Goal: Task Accomplishment & Management: Complete application form

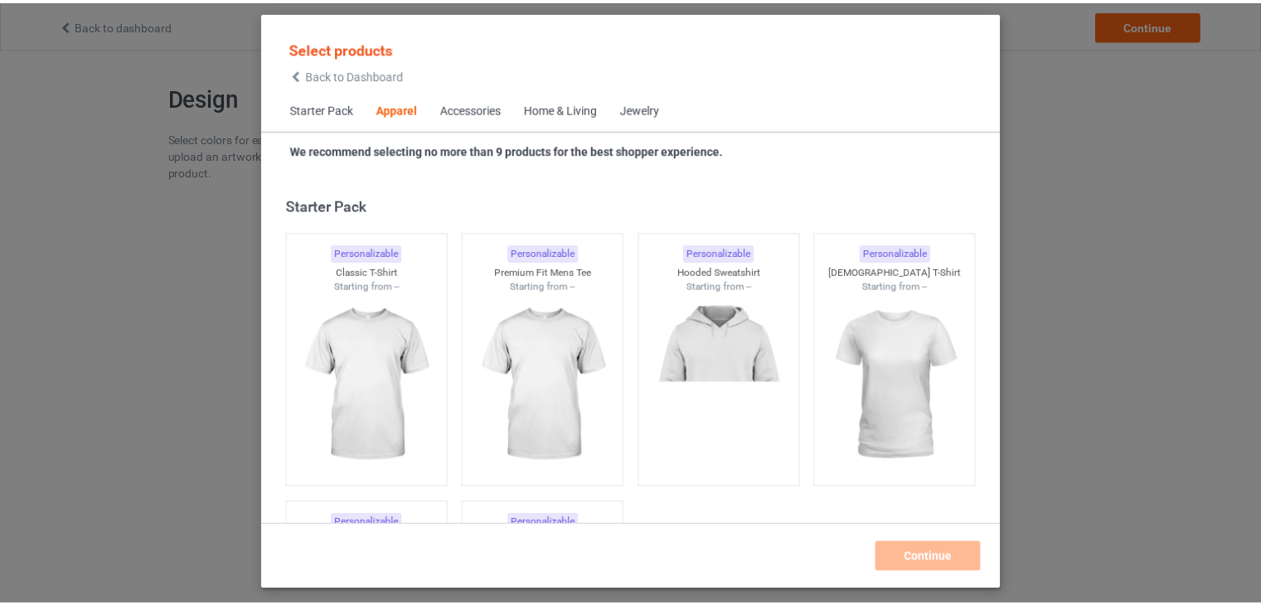
scroll to position [617, 0]
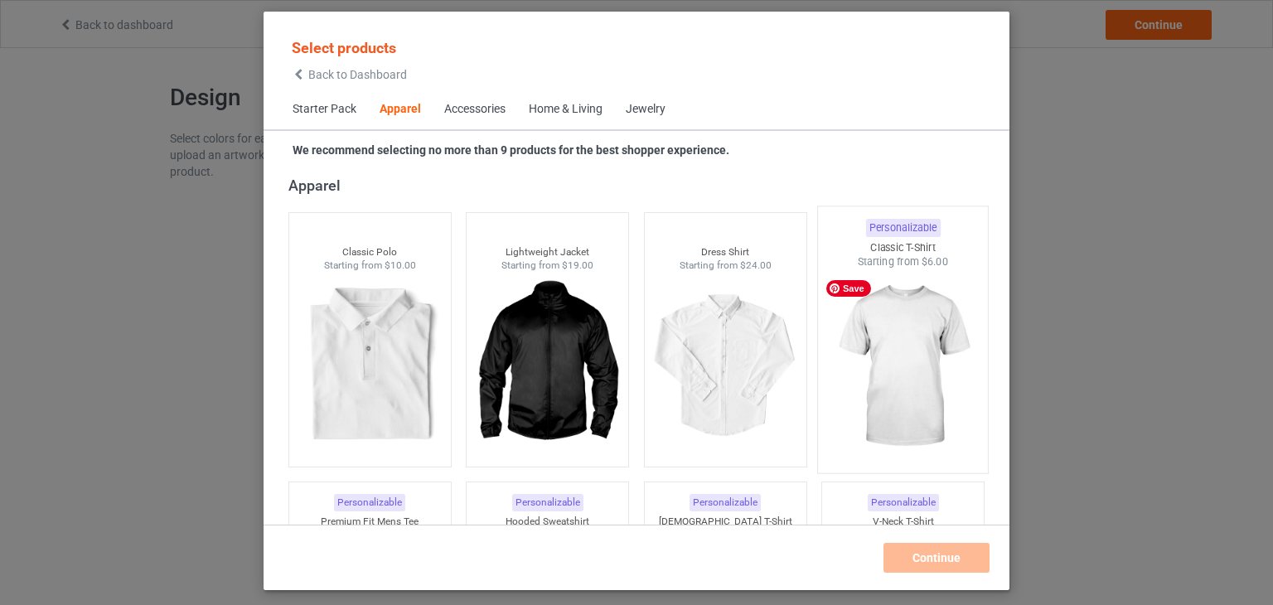
click at [844, 346] on img at bounding box center [904, 366] width 156 height 195
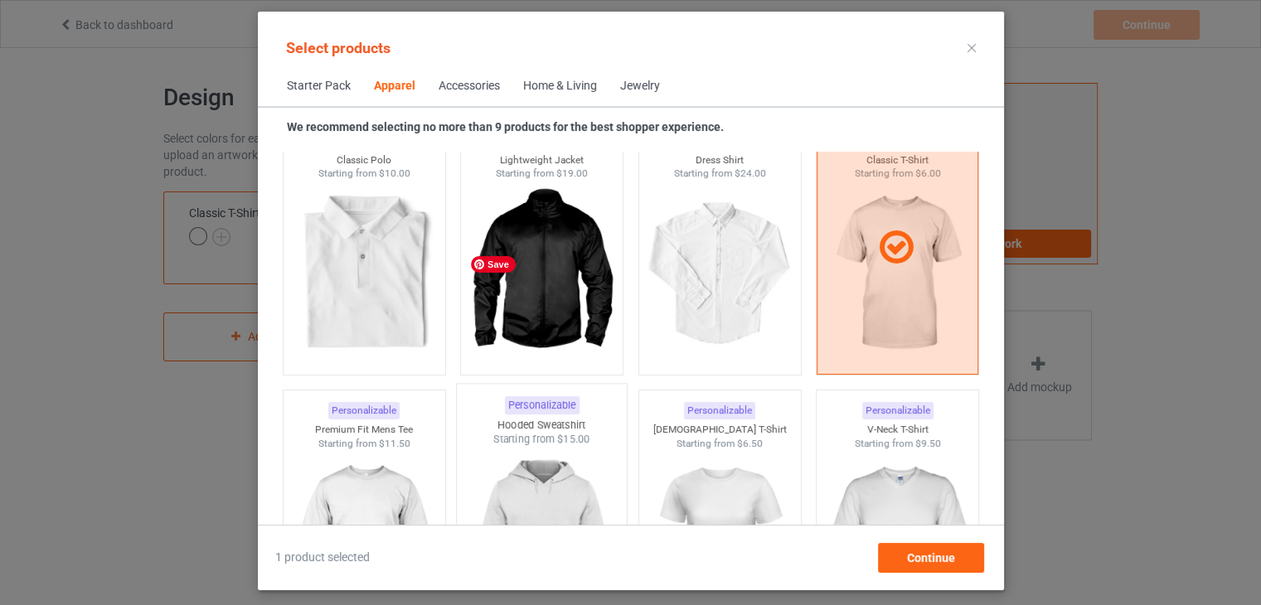
scroll to position [783, 0]
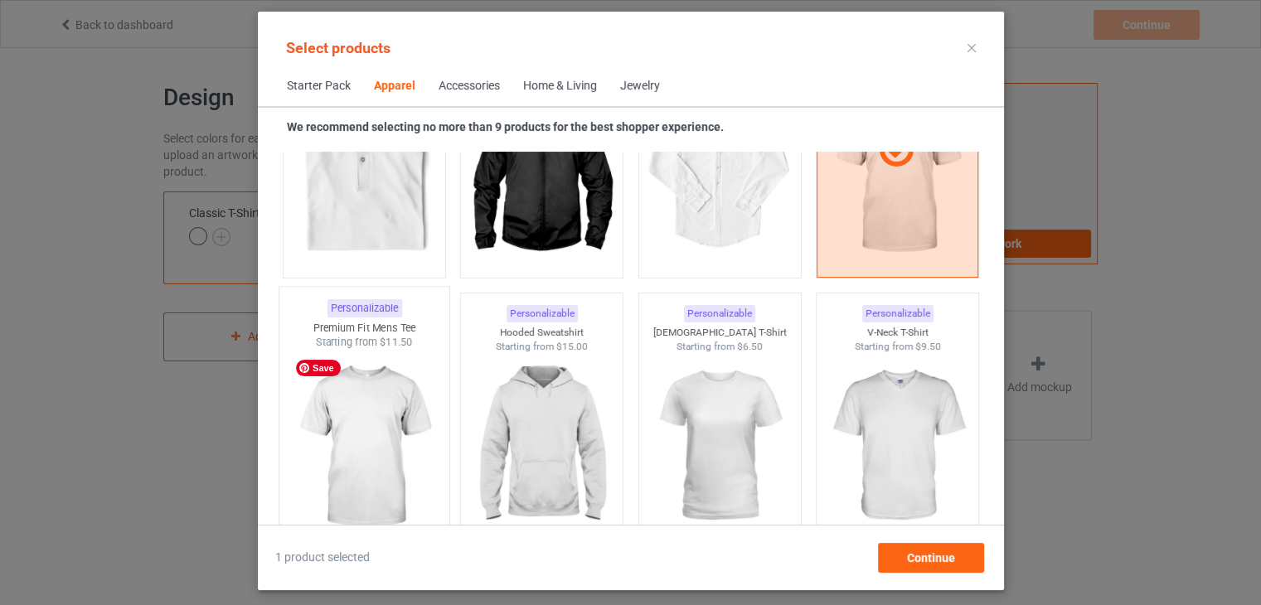
click at [405, 424] on img at bounding box center [364, 447] width 156 height 195
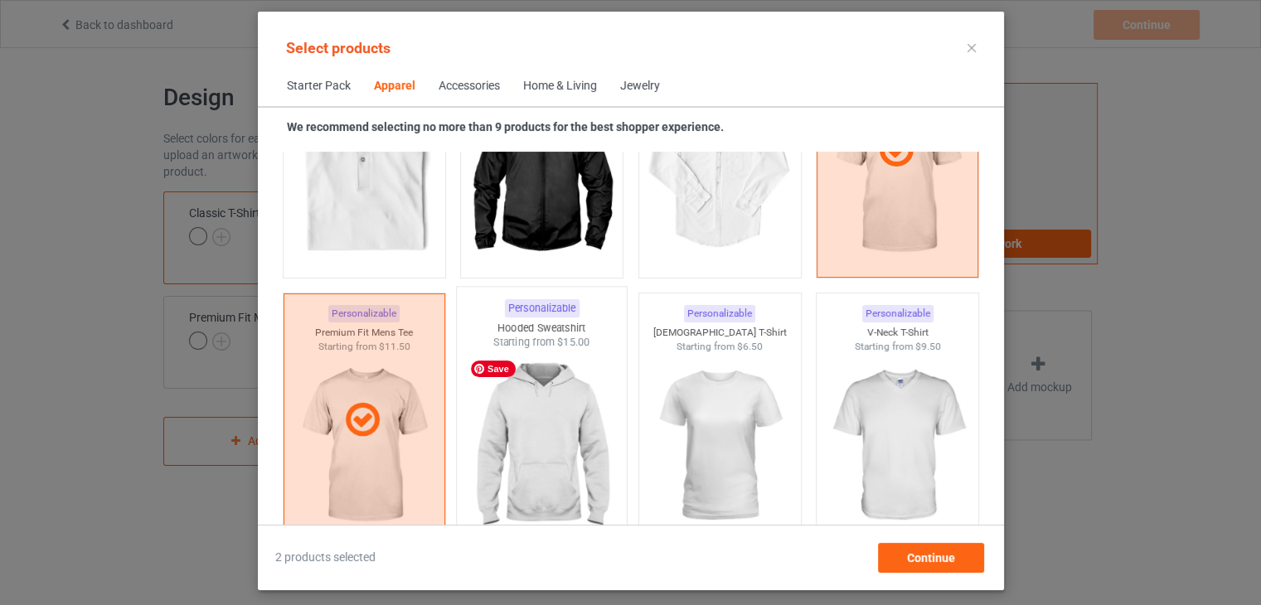
click at [540, 439] on img at bounding box center [541, 447] width 156 height 195
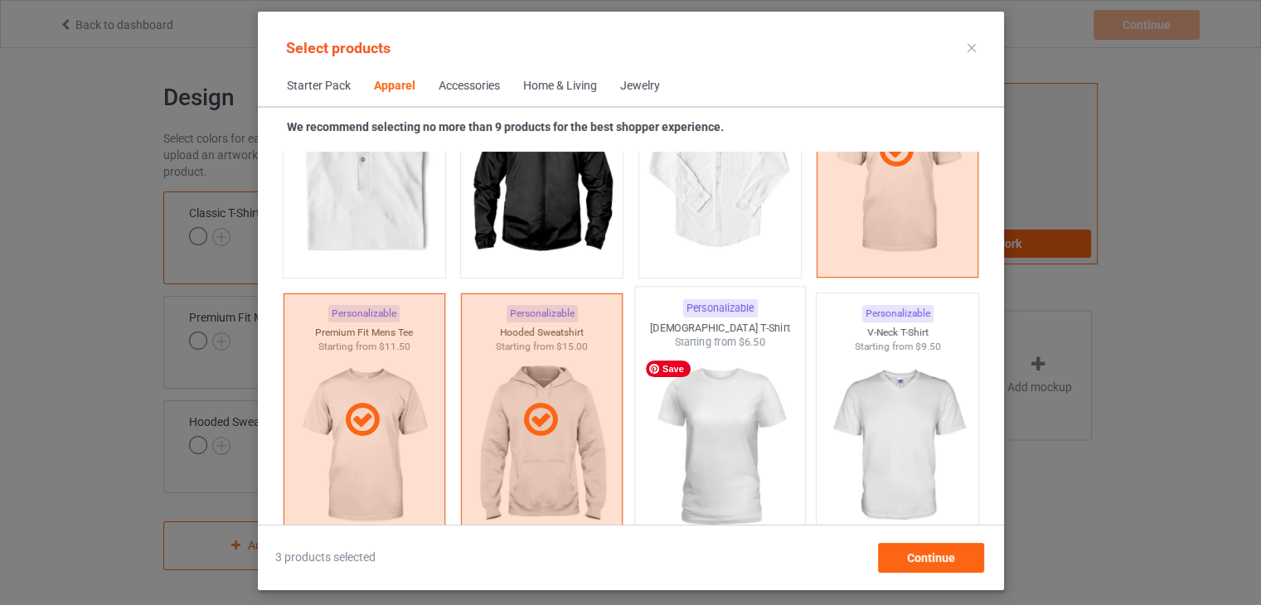
click at [720, 453] on img at bounding box center [720, 447] width 156 height 195
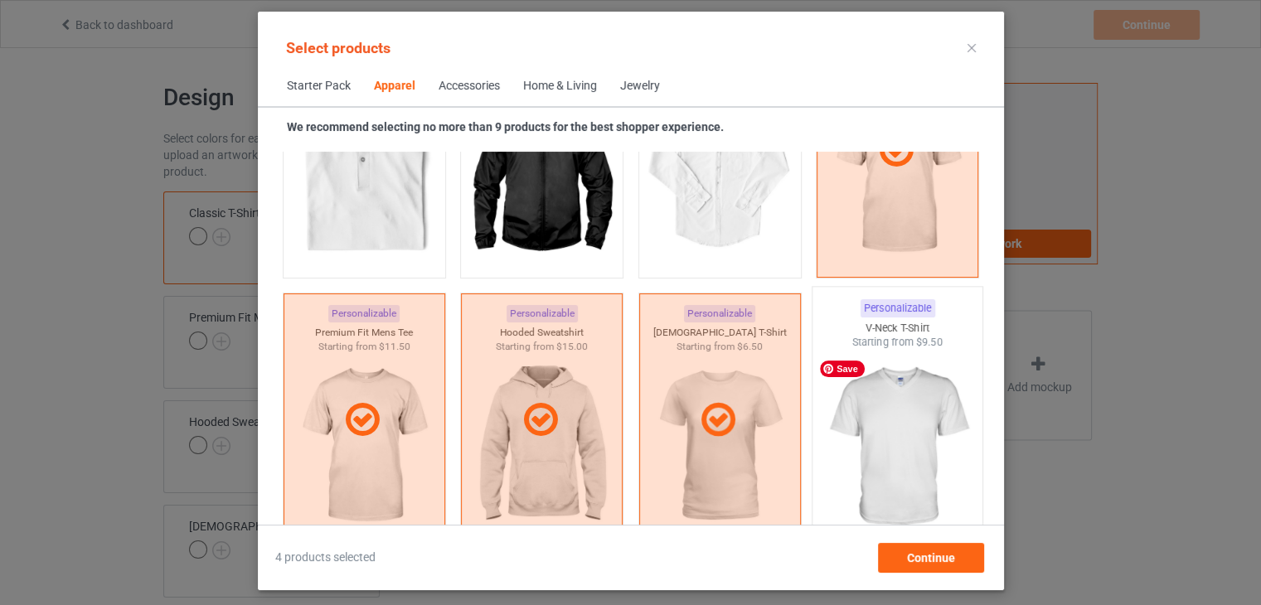
click at [851, 445] on img at bounding box center [897, 447] width 156 height 195
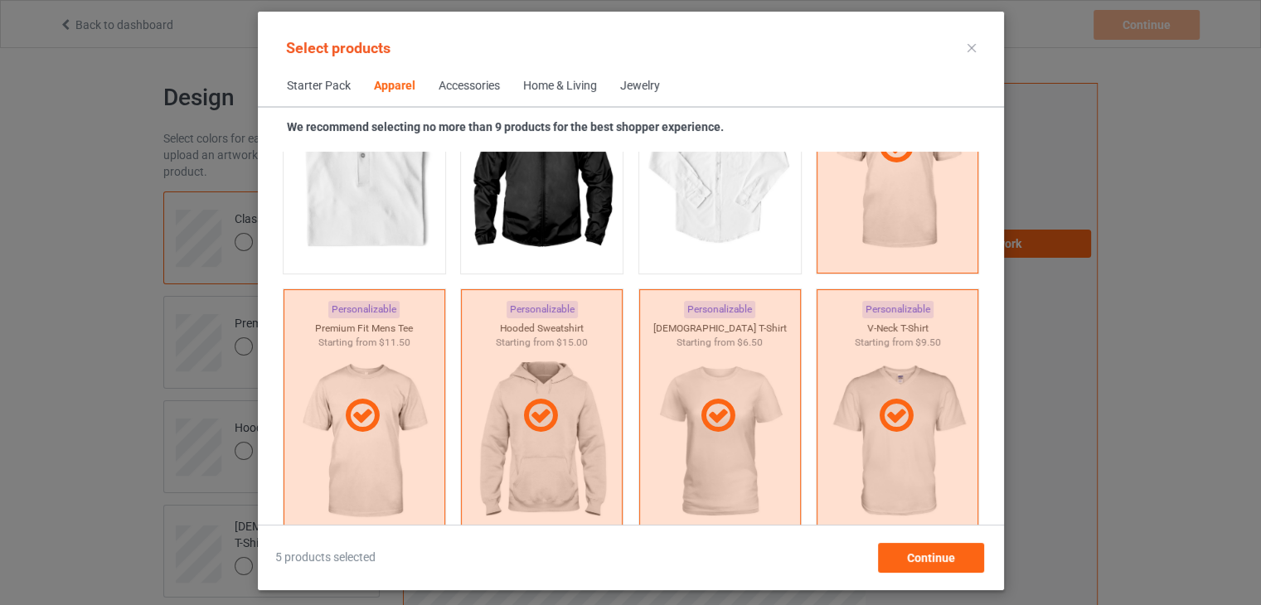
scroll to position [1197, 0]
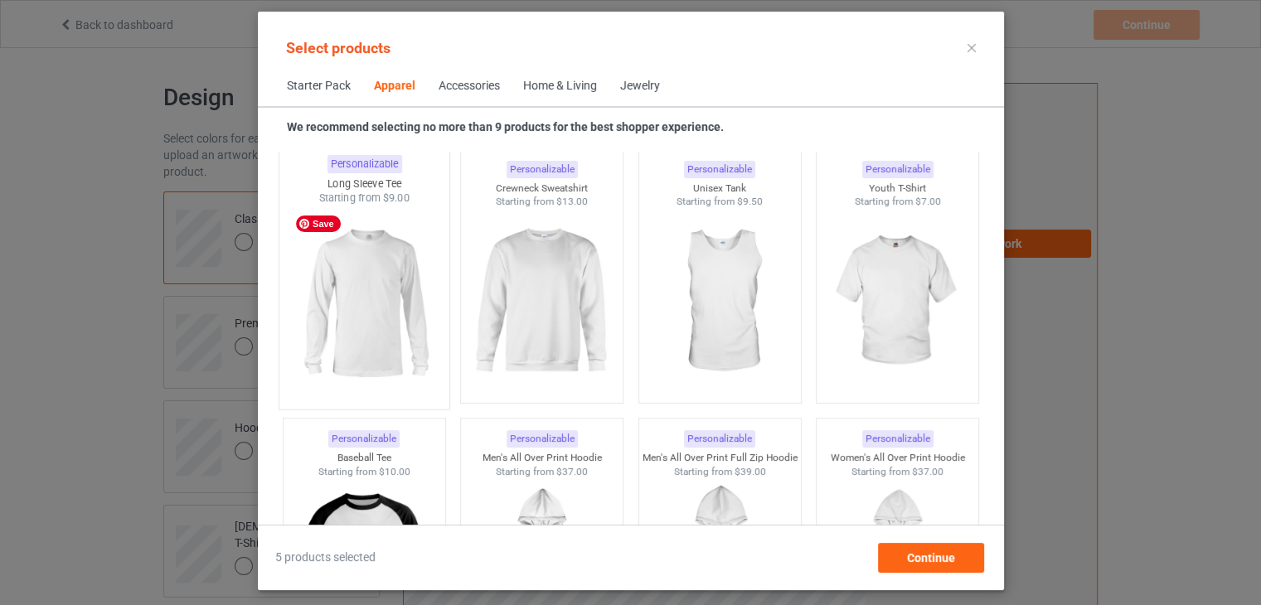
click at [406, 316] on img at bounding box center [364, 303] width 156 height 195
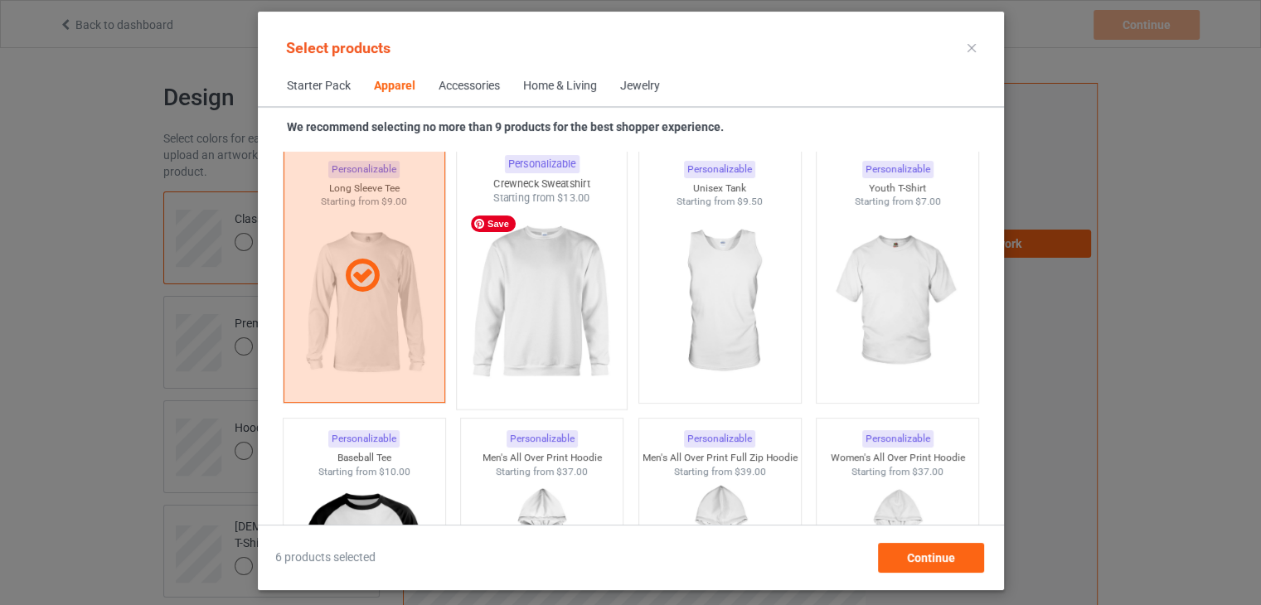
click at [544, 309] on img at bounding box center [541, 303] width 156 height 195
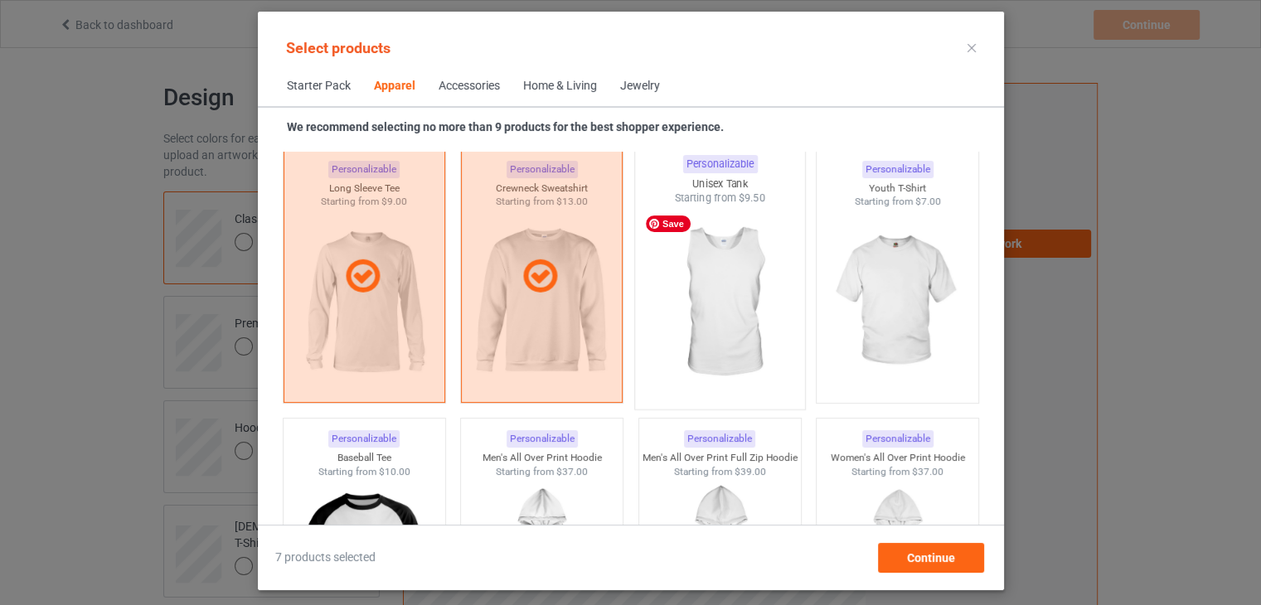
click at [708, 318] on img at bounding box center [720, 303] width 156 height 195
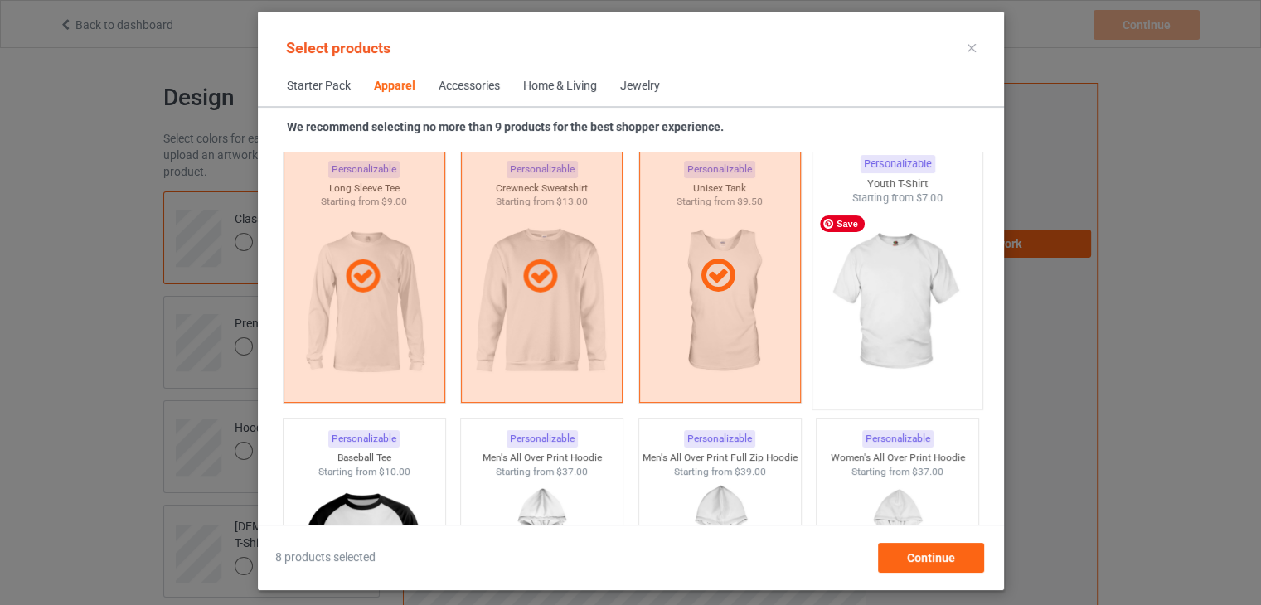
click at [880, 293] on img at bounding box center [897, 303] width 156 height 195
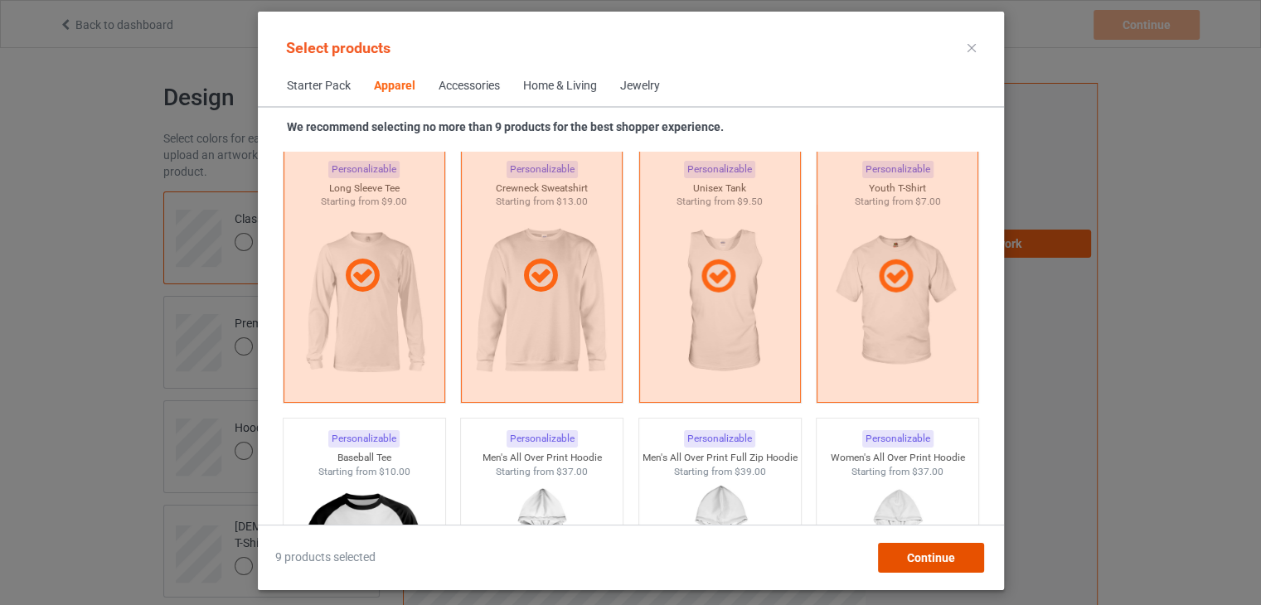
click at [917, 564] on span "Continue" at bounding box center [930, 557] width 48 height 13
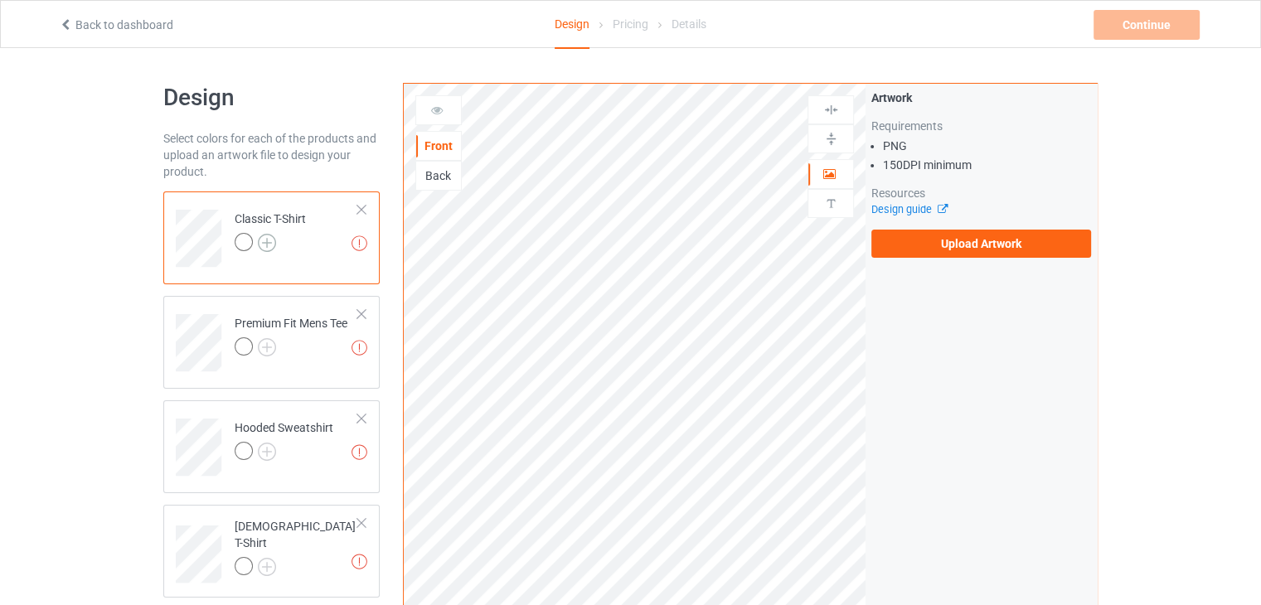
click at [269, 242] on img at bounding box center [267, 243] width 18 height 18
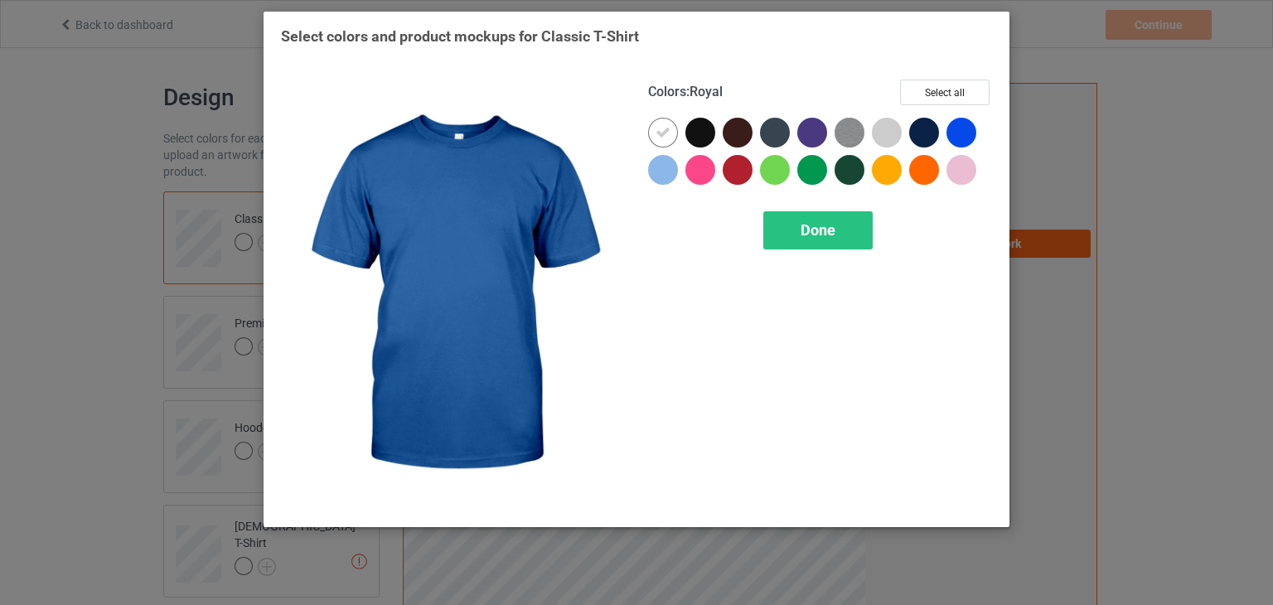
drag, startPoint x: 952, startPoint y: 74, endPoint x: 948, endPoint y: 95, distance: 21.0
click at [952, 74] on div "Colors : Royal Select all Done" at bounding box center [820, 294] width 367 height 453
click at [948, 95] on button "Select all" at bounding box center [945, 93] width 90 height 26
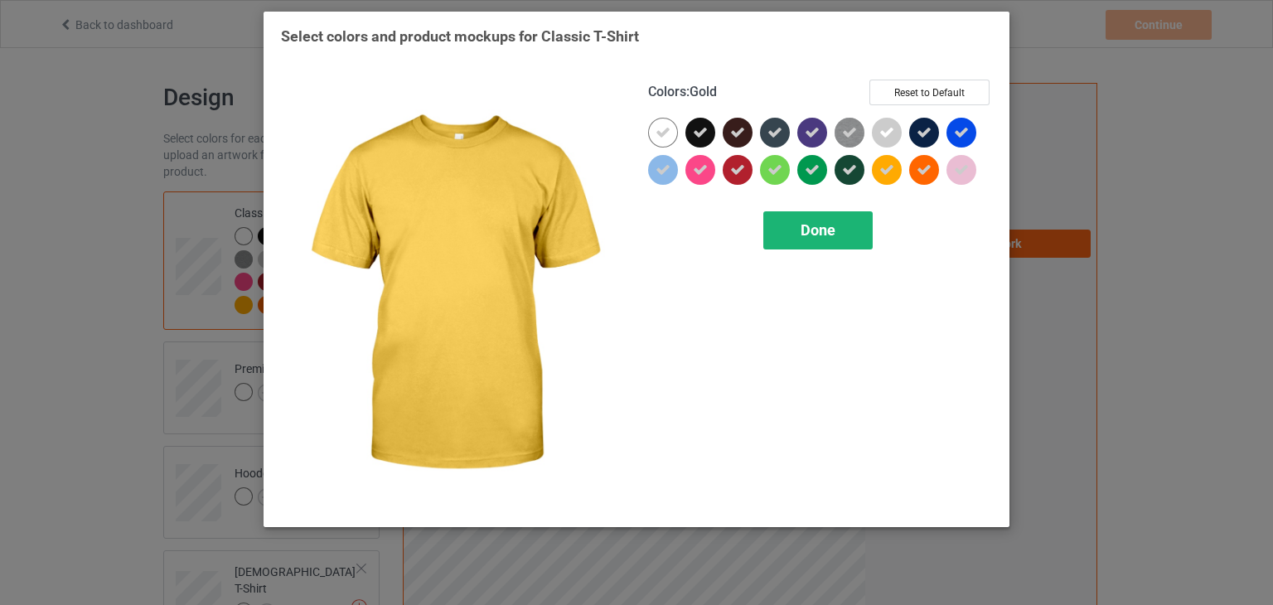
click at [803, 230] on span "Done" at bounding box center [818, 229] width 35 height 17
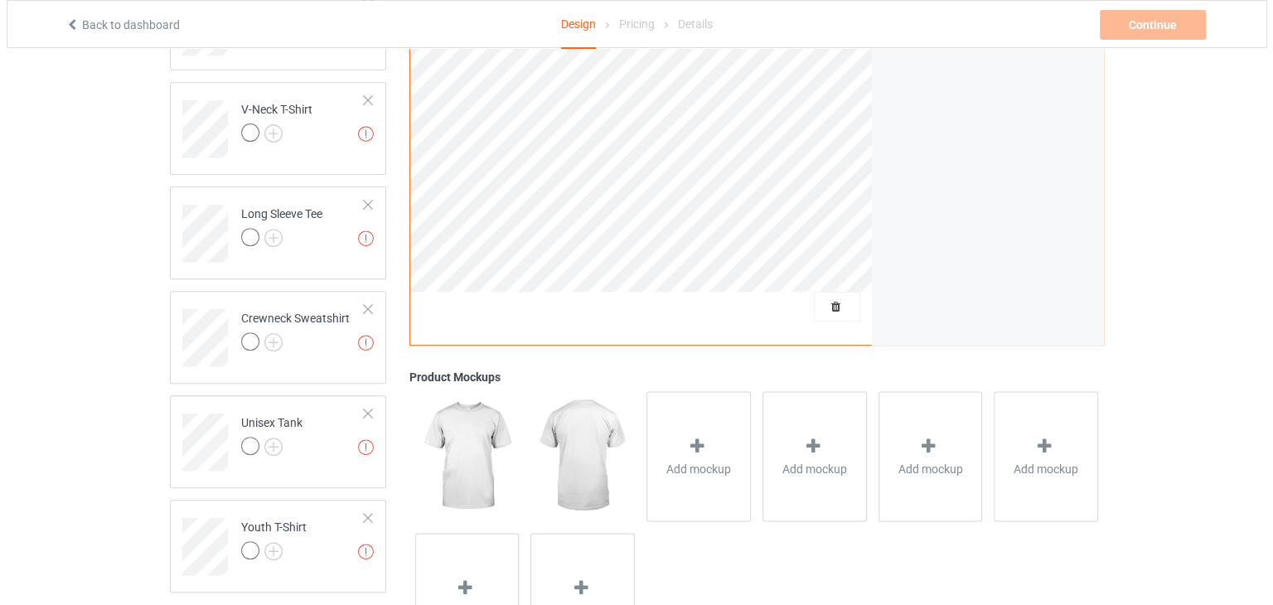
scroll to position [672, 0]
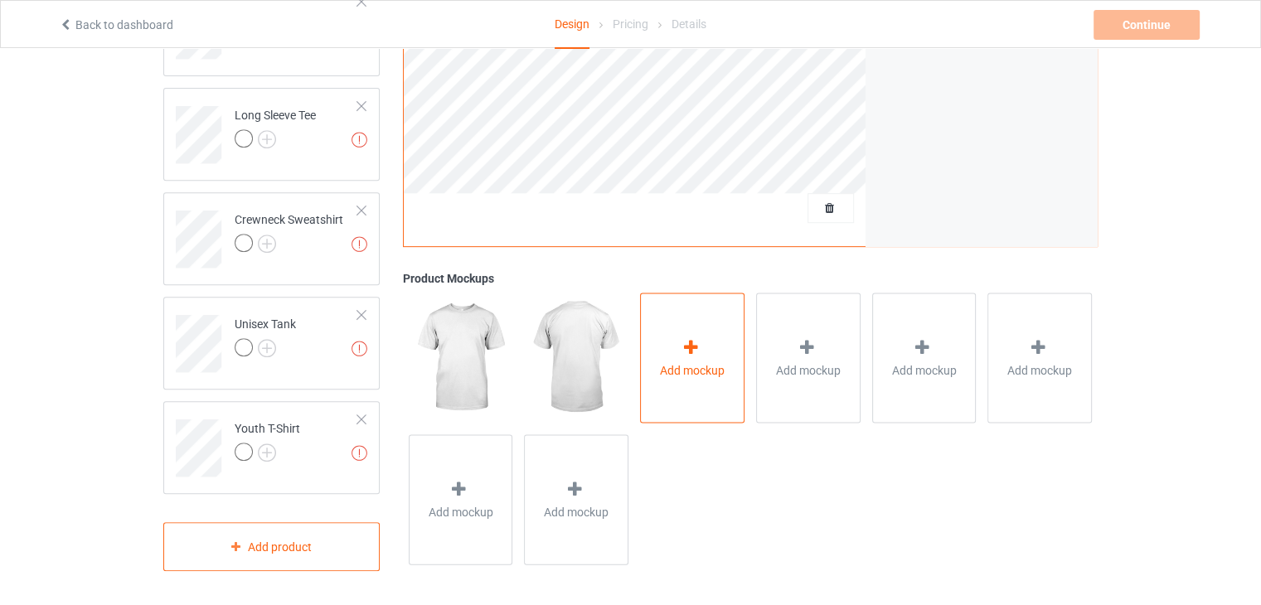
click at [688, 339] on icon at bounding box center [691, 347] width 21 height 17
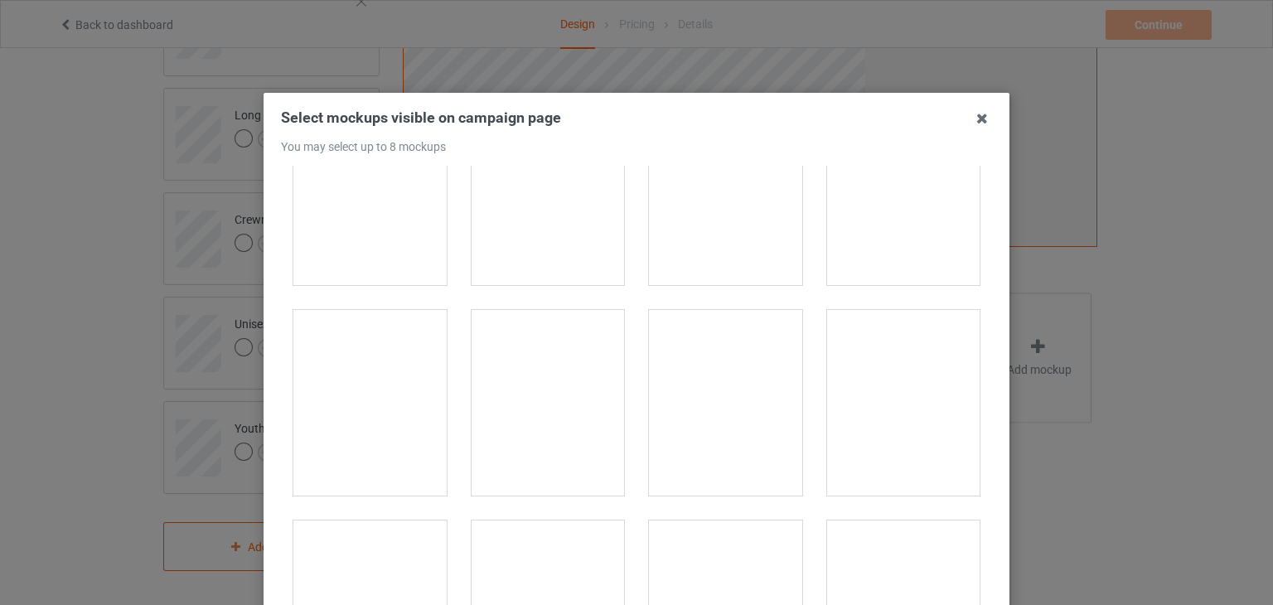
scroll to position [23694, 0]
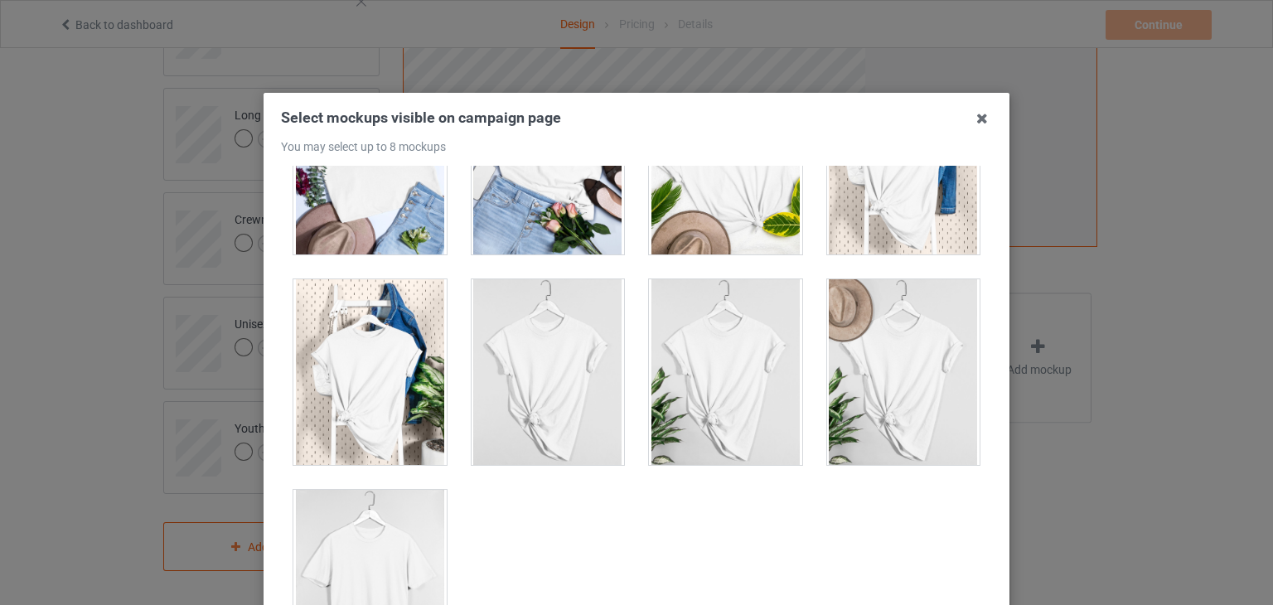
click at [385, 500] on div at bounding box center [369, 583] width 153 height 186
click at [328, 316] on div at bounding box center [369, 372] width 153 height 186
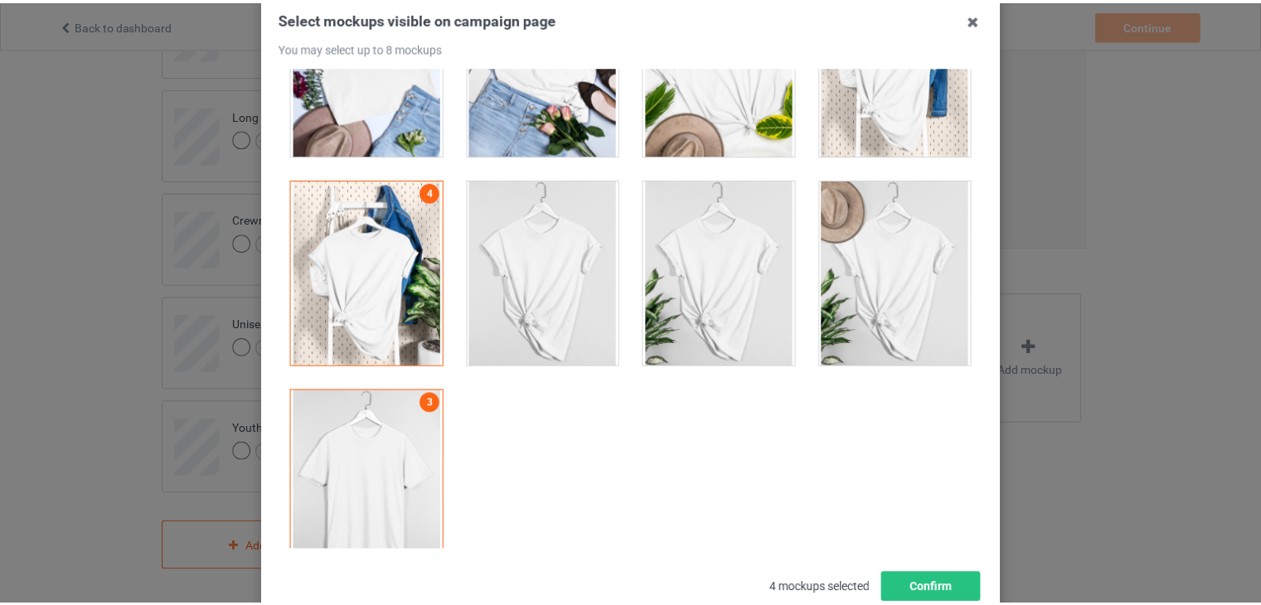
scroll to position [213, 0]
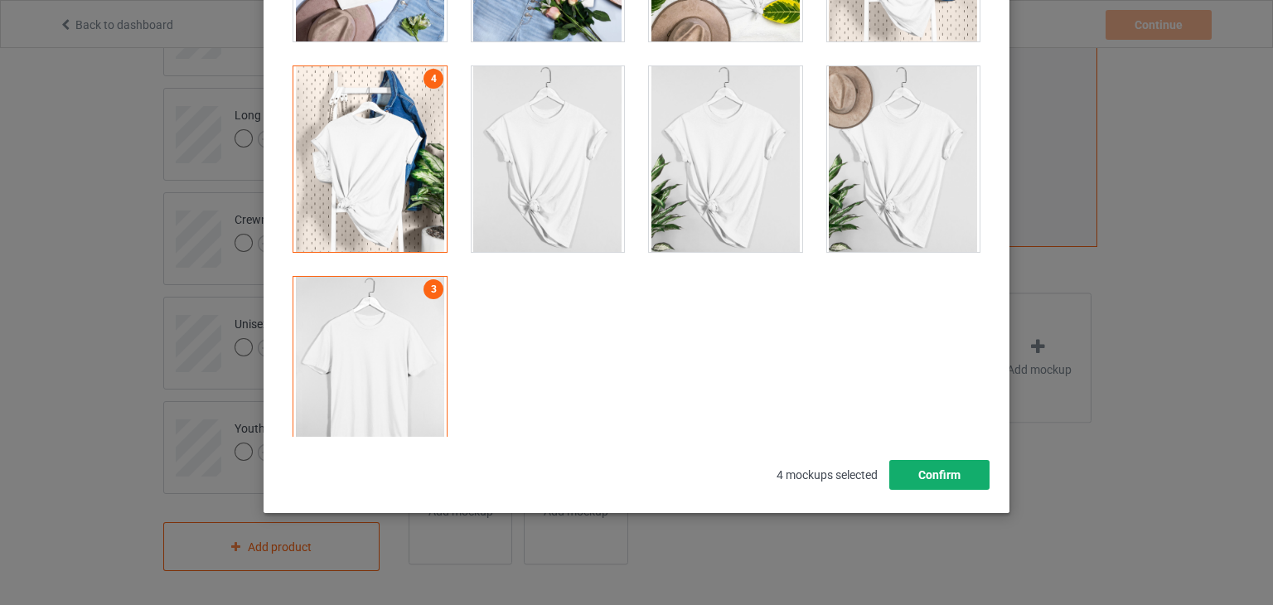
click at [906, 478] on button "Confirm" at bounding box center [940, 475] width 100 height 30
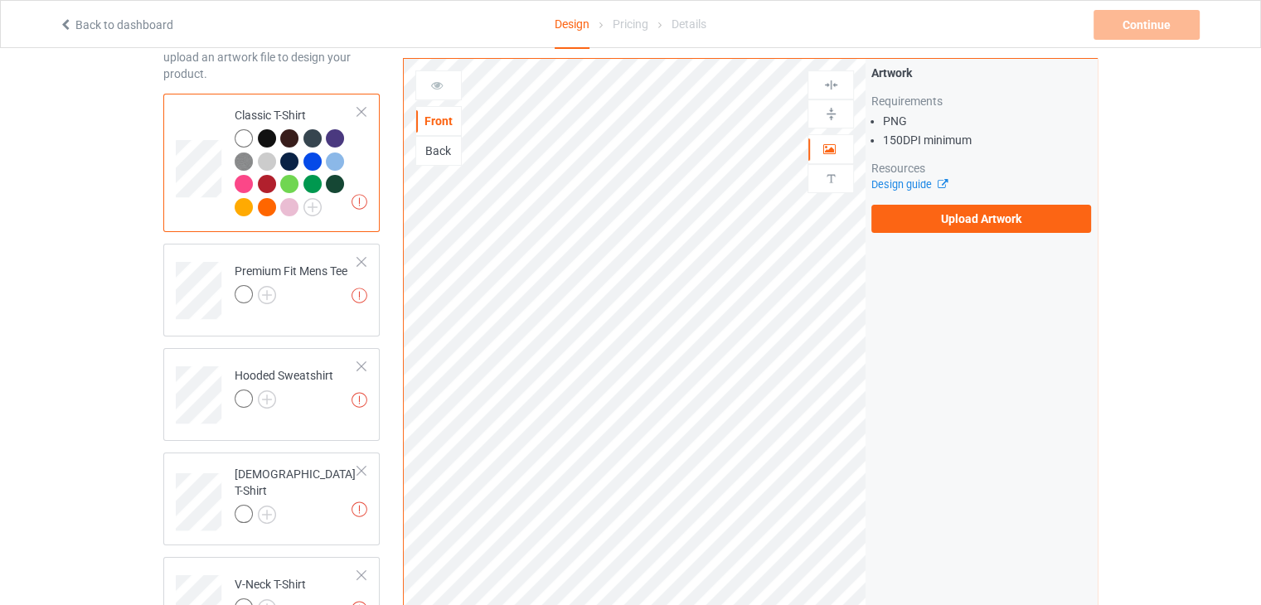
scroll to position [8, 0]
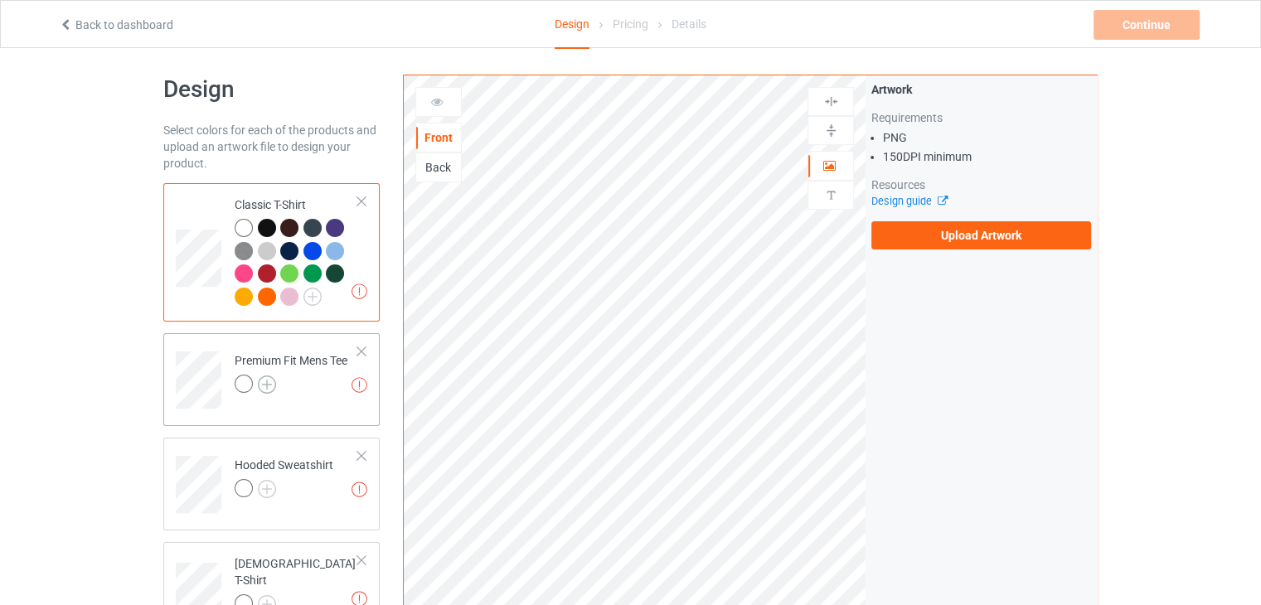
click at [261, 381] on img at bounding box center [267, 385] width 18 height 18
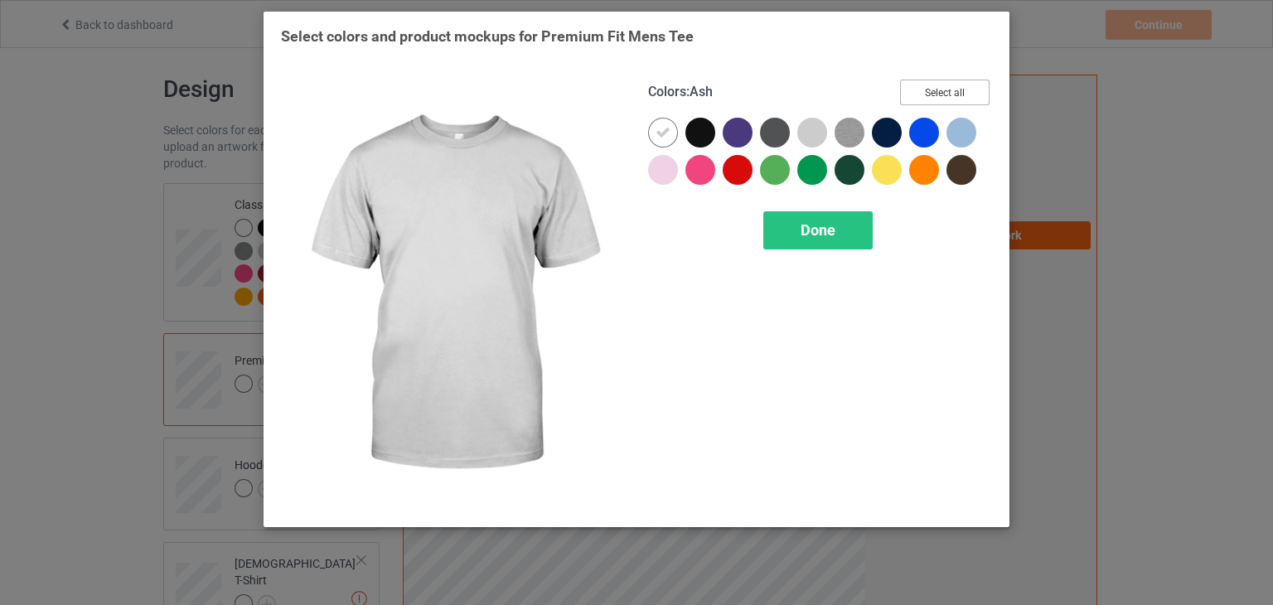
click at [939, 95] on button "Select all" at bounding box center [945, 93] width 90 height 26
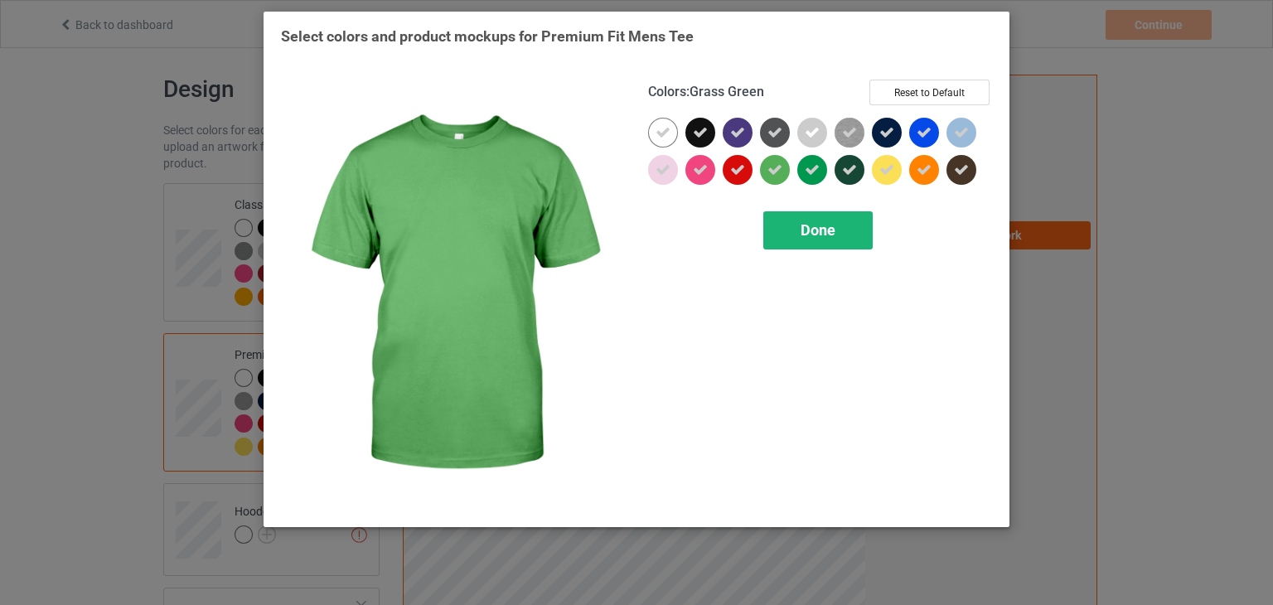
click at [838, 230] on div "Done" at bounding box center [818, 230] width 109 height 38
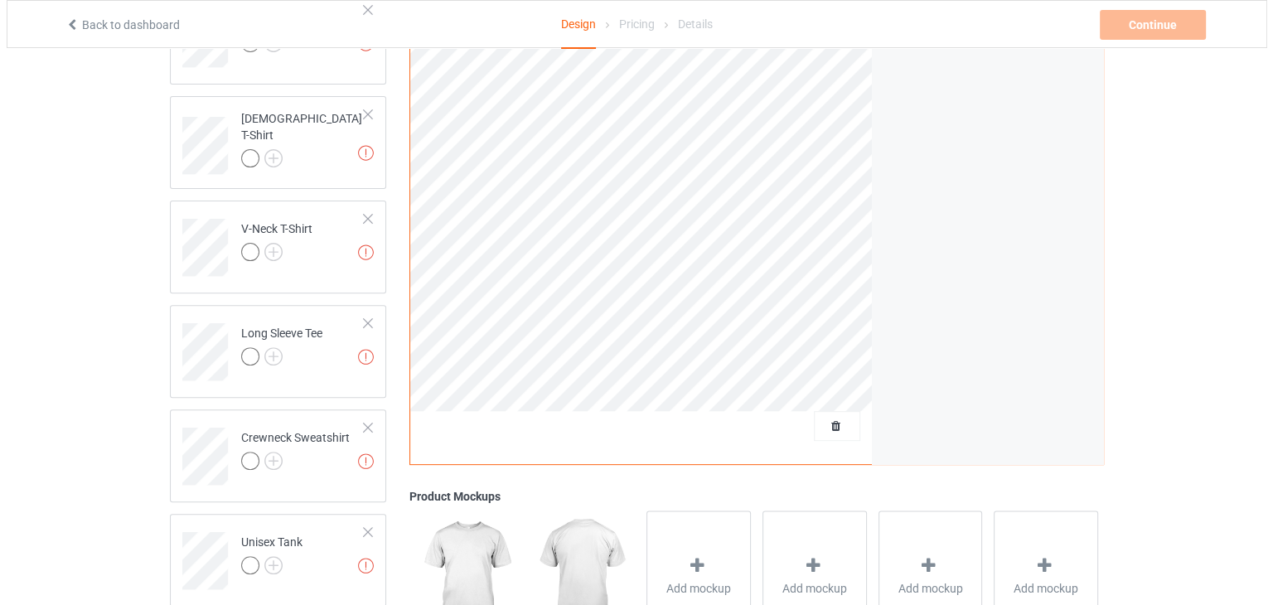
scroll to position [672, 0]
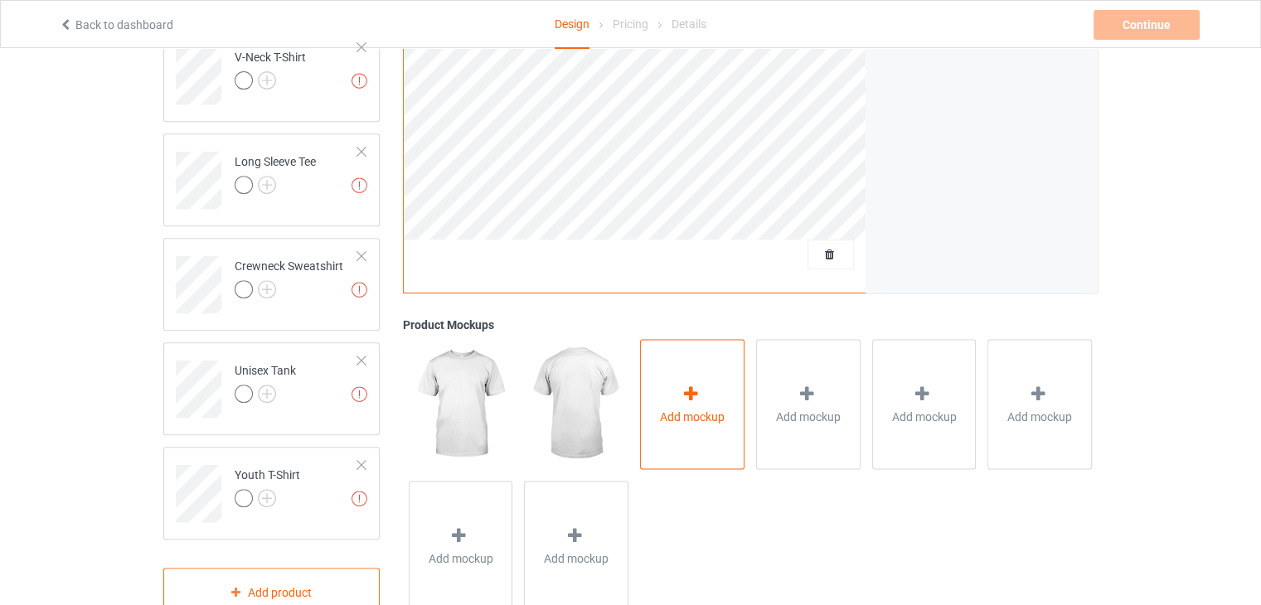
click at [715, 385] on div "Add mockup" at bounding box center [692, 404] width 104 height 130
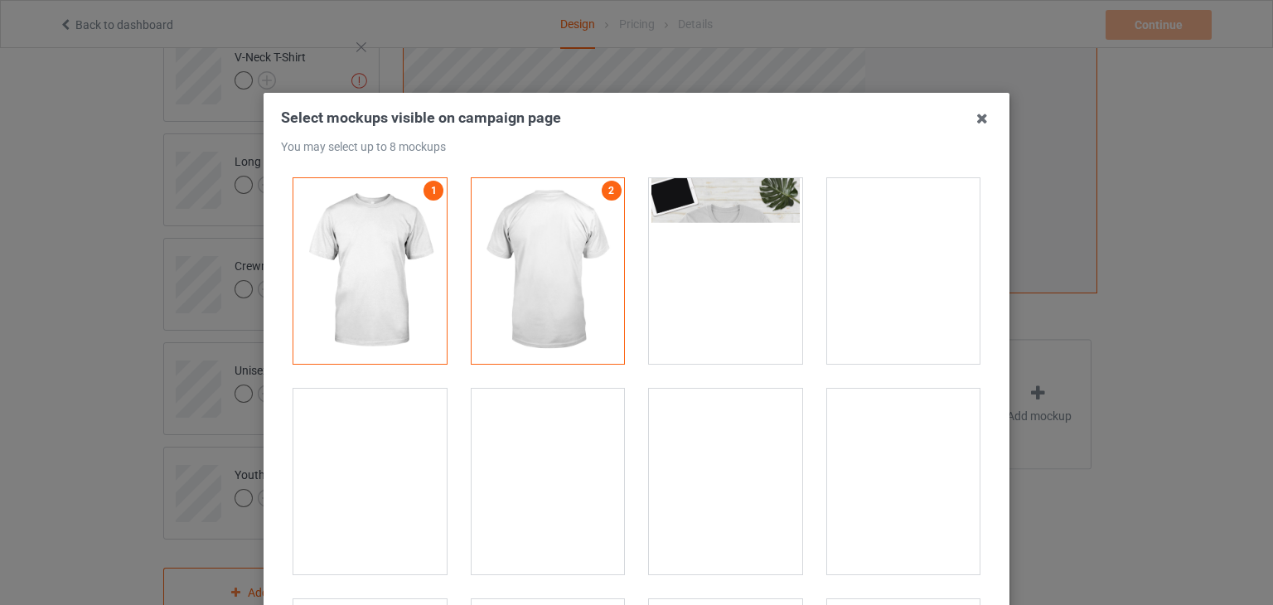
click at [756, 297] on div at bounding box center [725, 271] width 153 height 186
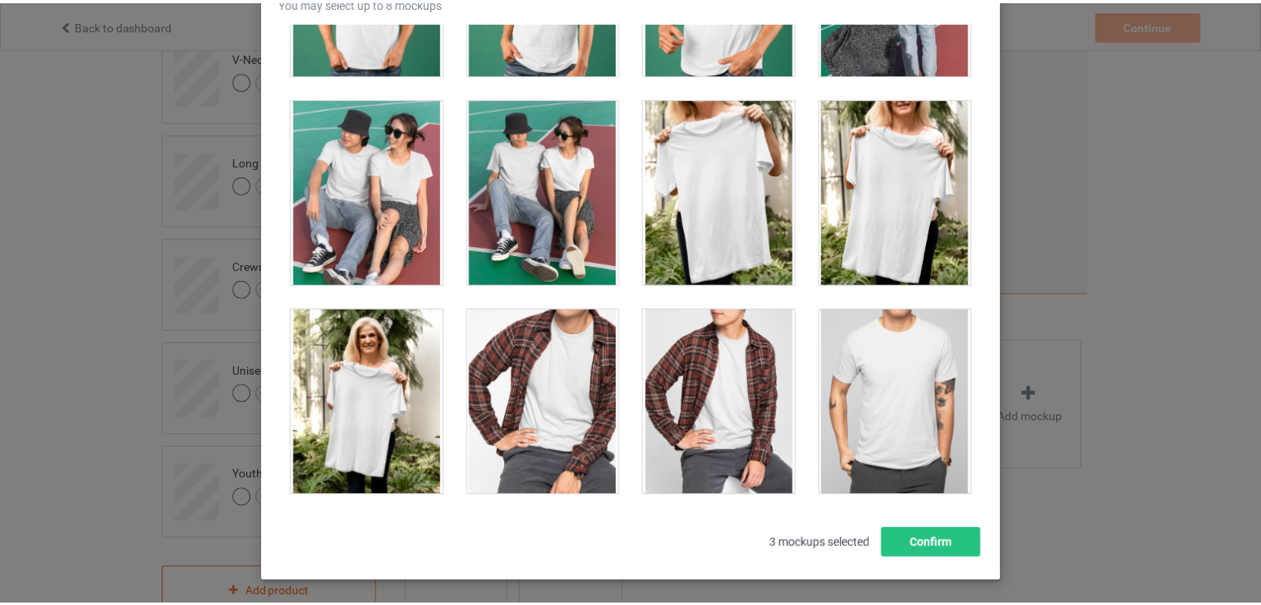
scroll to position [213, 0]
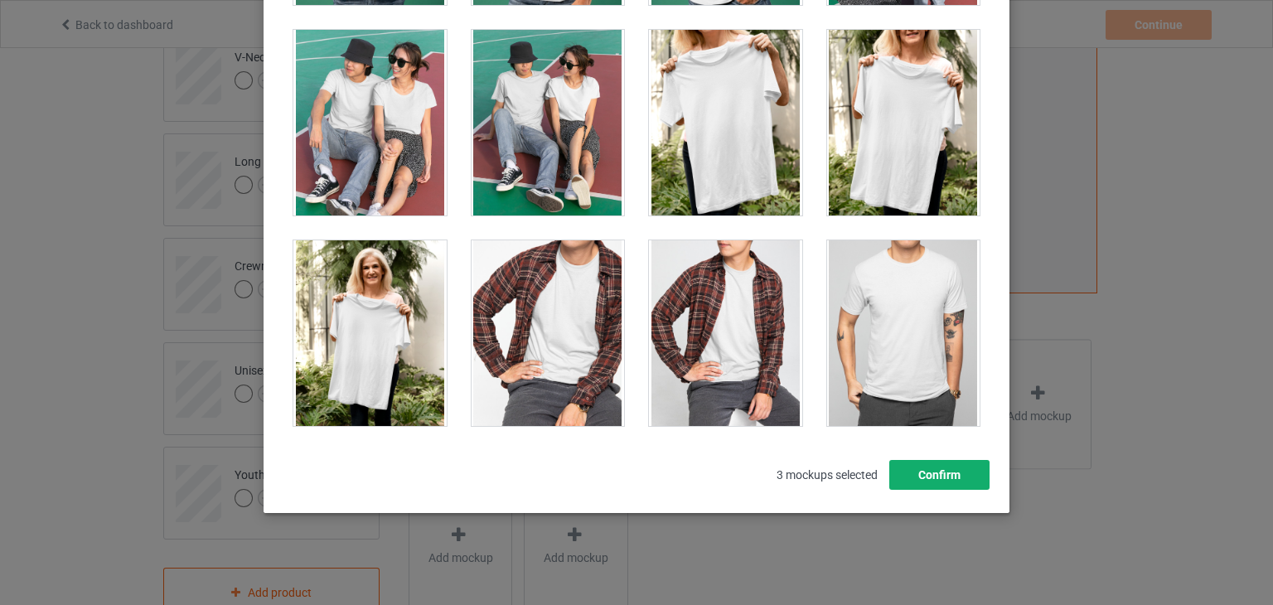
click at [902, 474] on button "Confirm" at bounding box center [940, 475] width 100 height 30
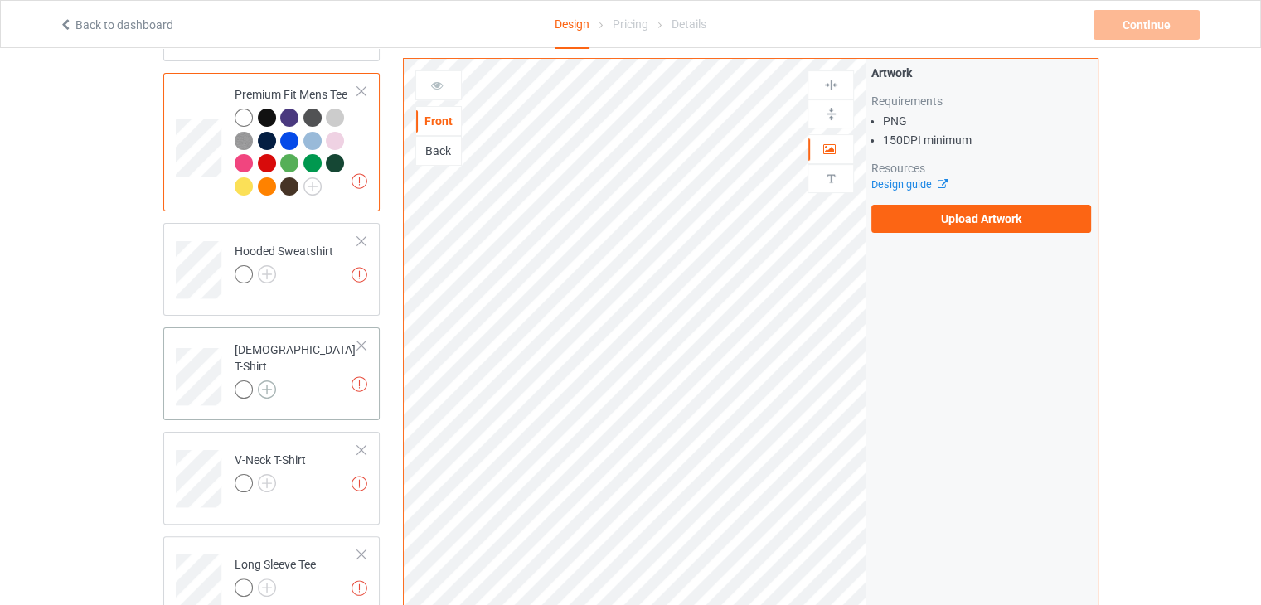
scroll to position [257, 0]
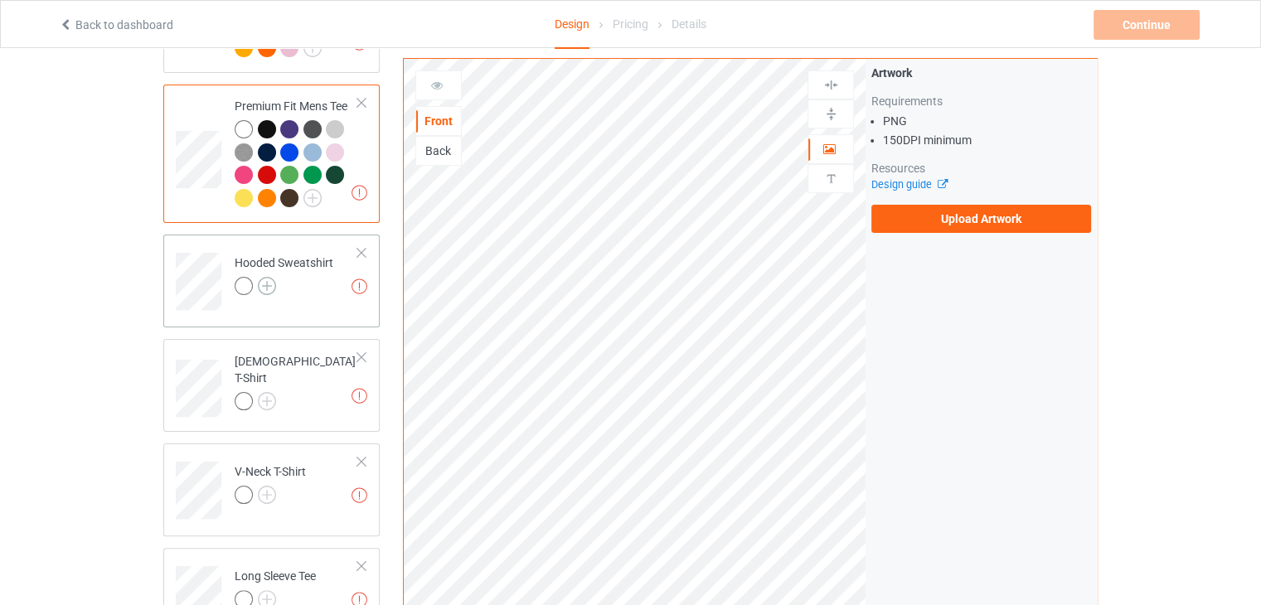
click at [263, 284] on img at bounding box center [267, 286] width 18 height 18
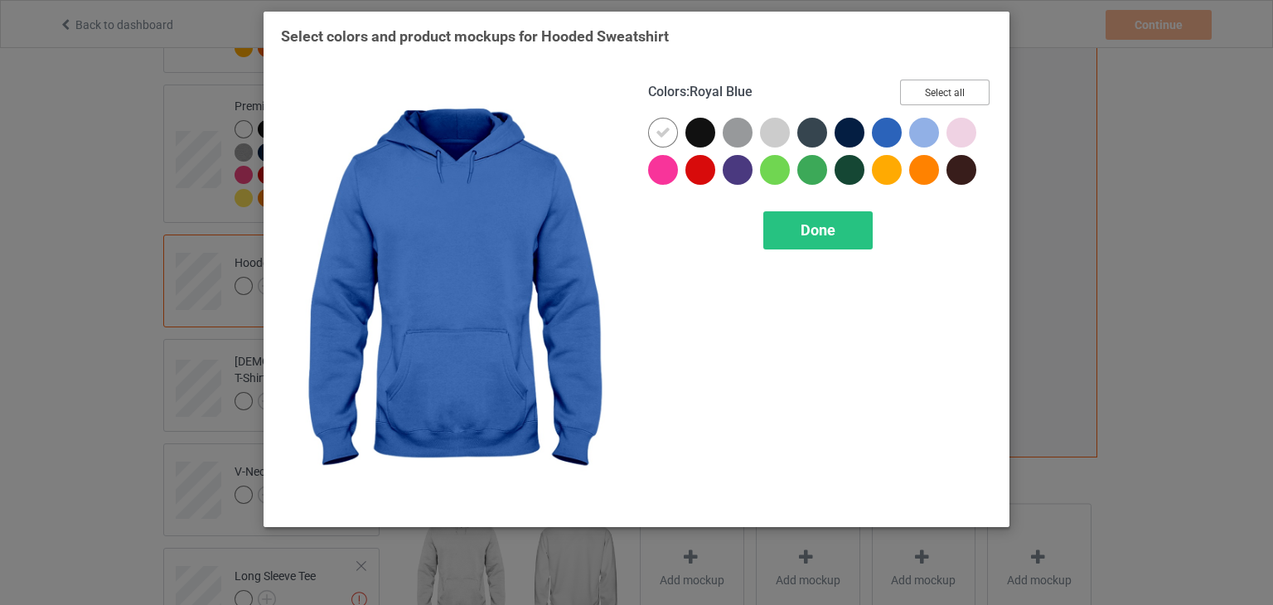
click at [923, 98] on button "Select all" at bounding box center [945, 93] width 90 height 26
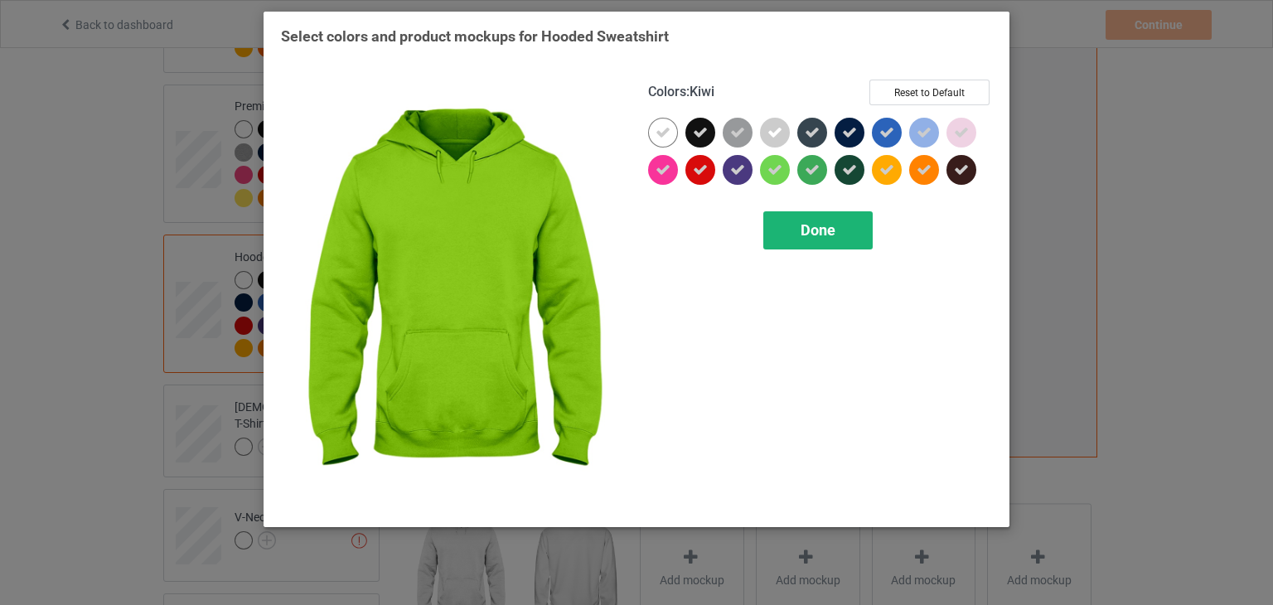
click at [794, 227] on div "Done" at bounding box center [818, 230] width 109 height 38
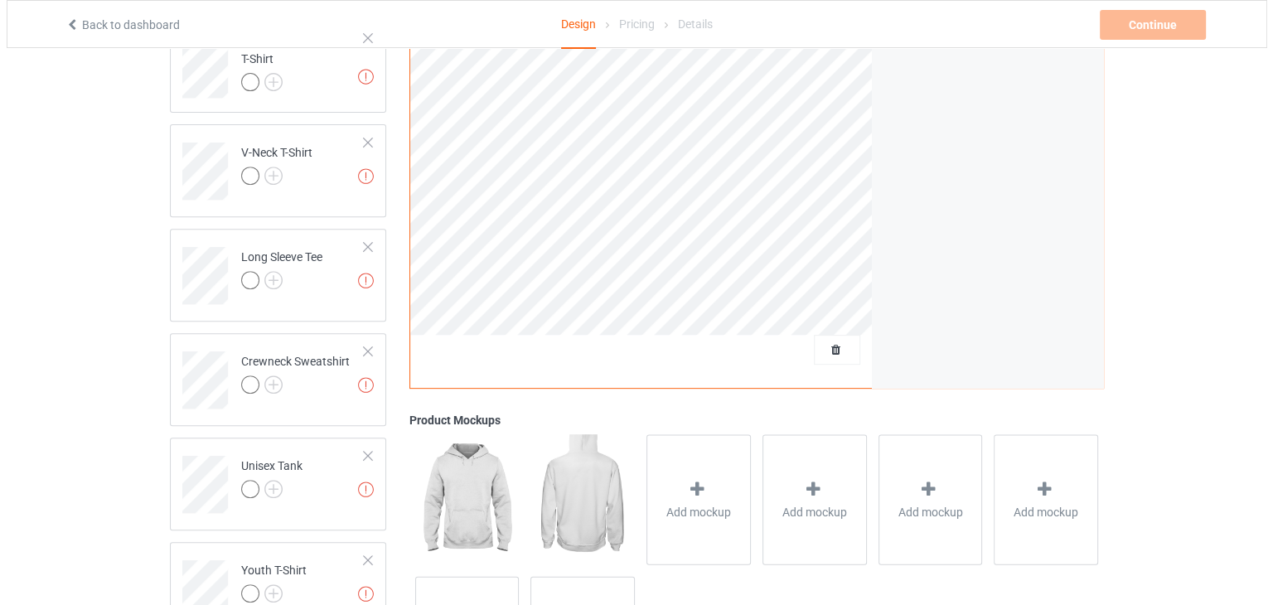
scroll to position [754, 0]
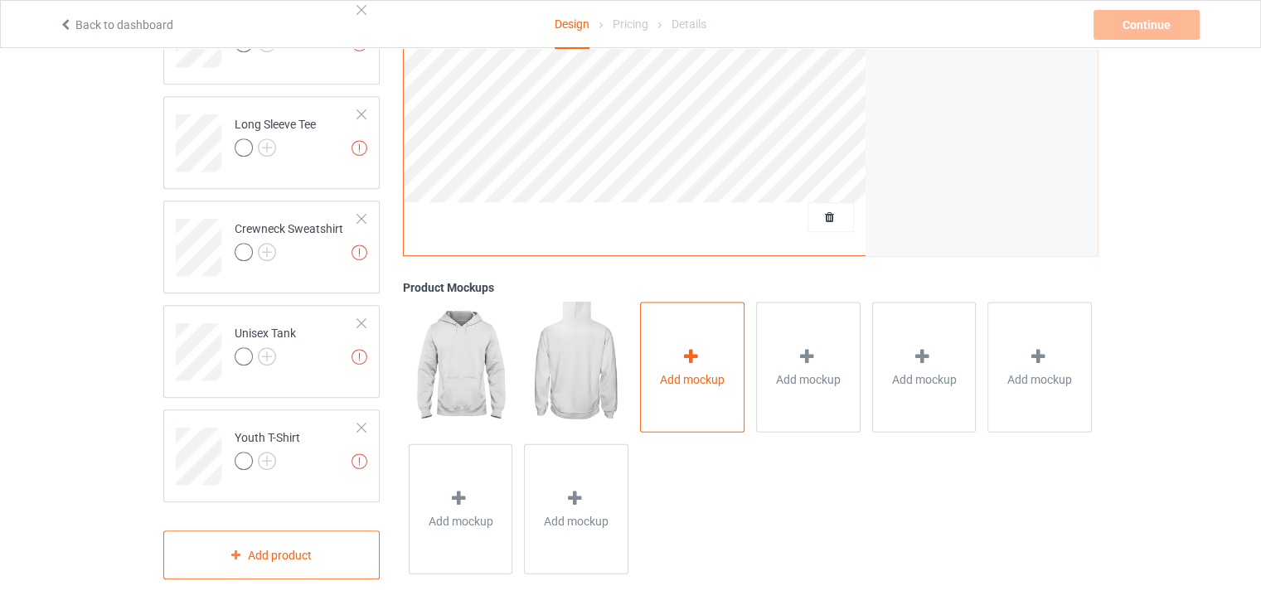
click at [694, 366] on div at bounding box center [692, 359] width 23 height 24
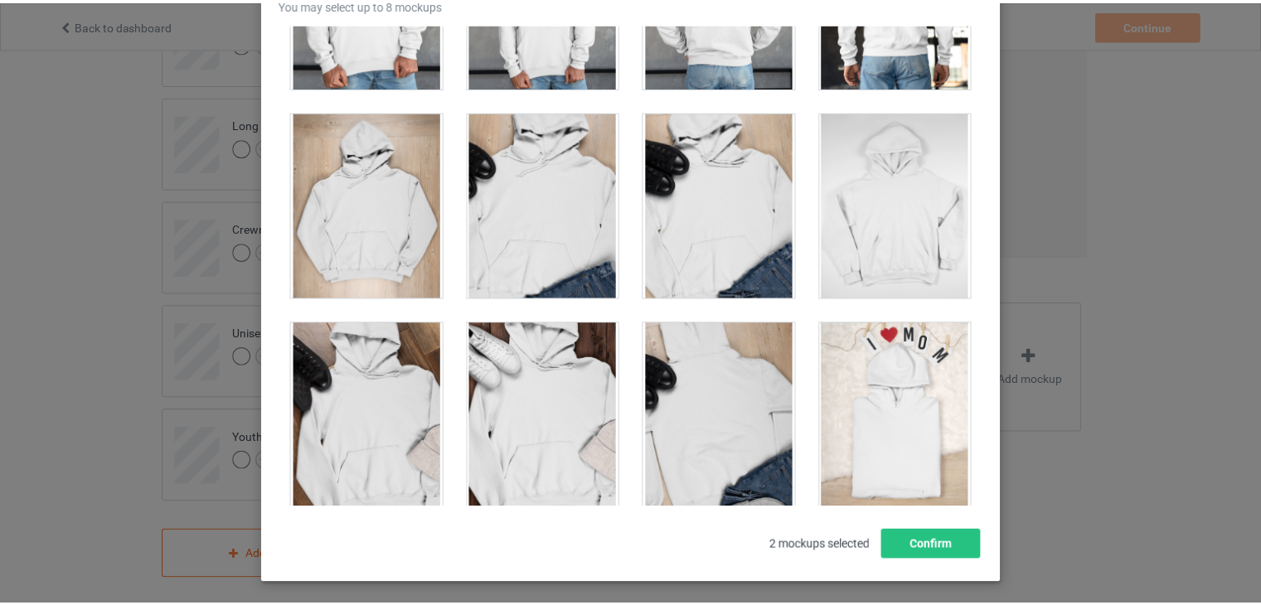
scroll to position [7084, 0]
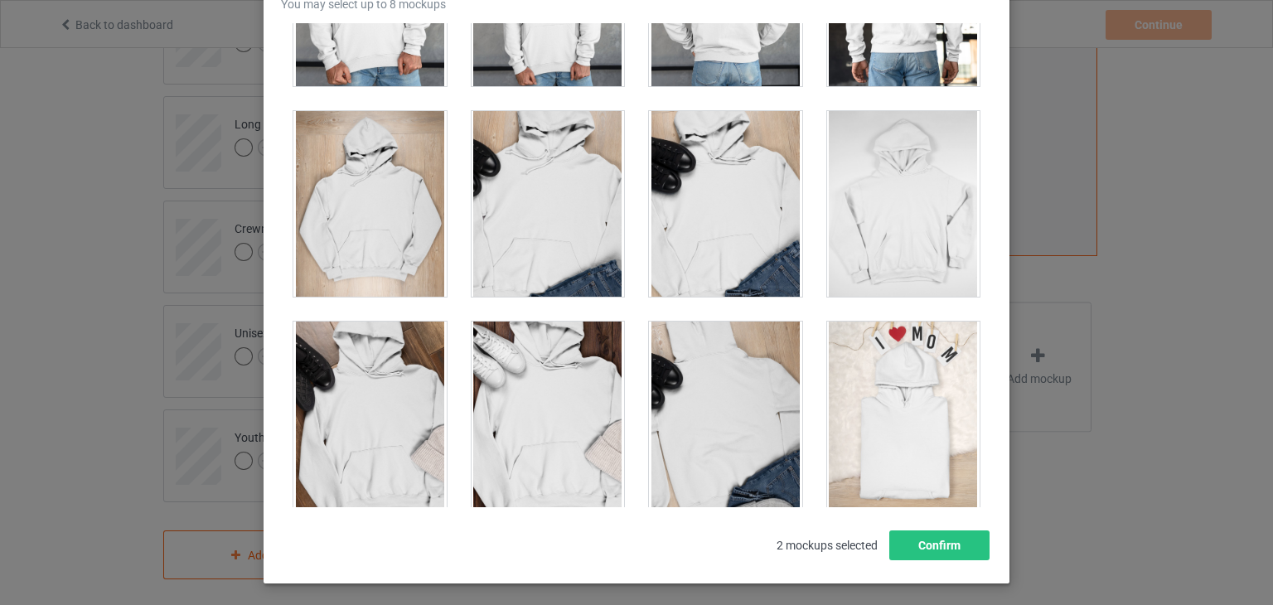
click at [739, 209] on div at bounding box center [725, 204] width 153 height 186
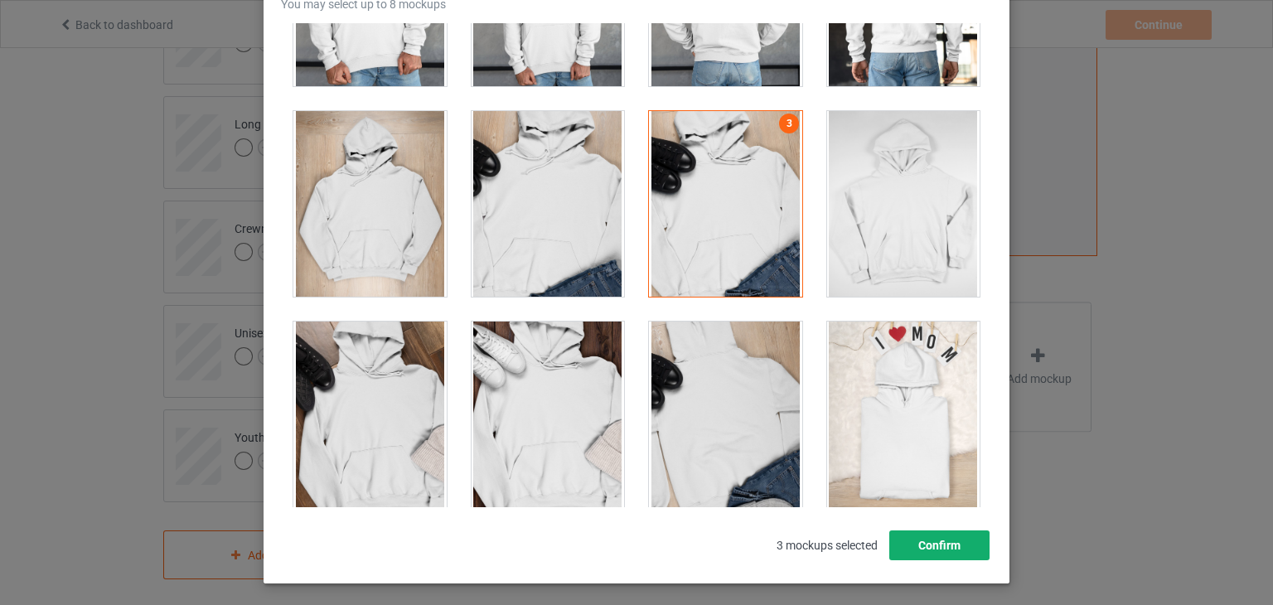
click at [919, 552] on button "Confirm" at bounding box center [940, 546] width 100 height 30
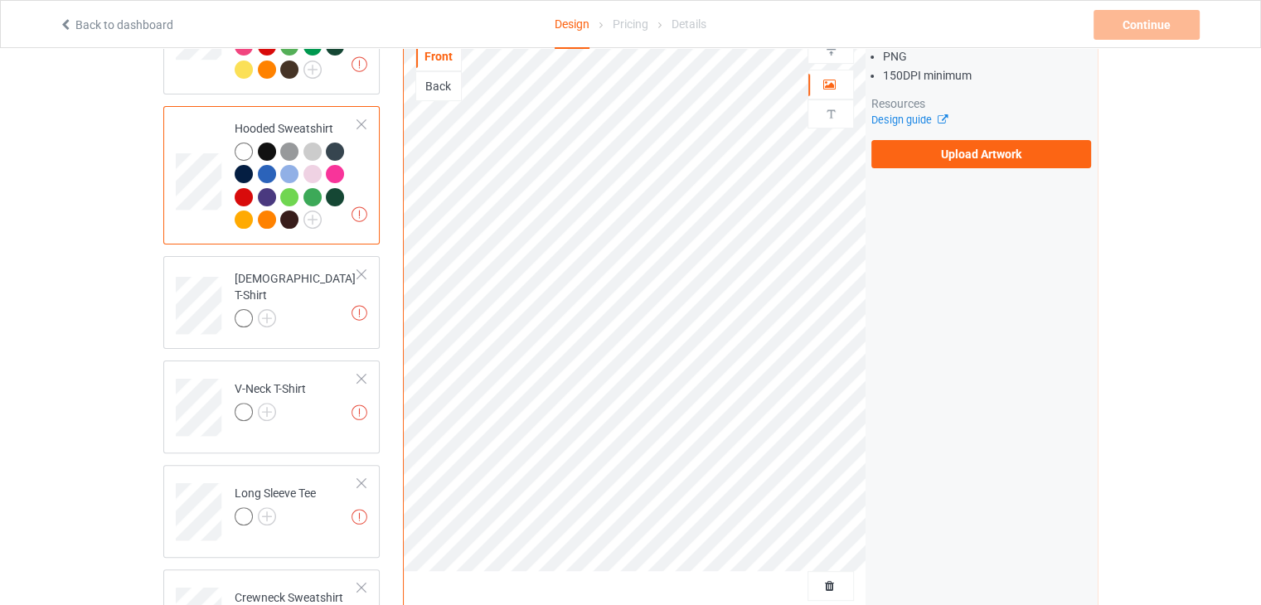
scroll to position [340, 0]
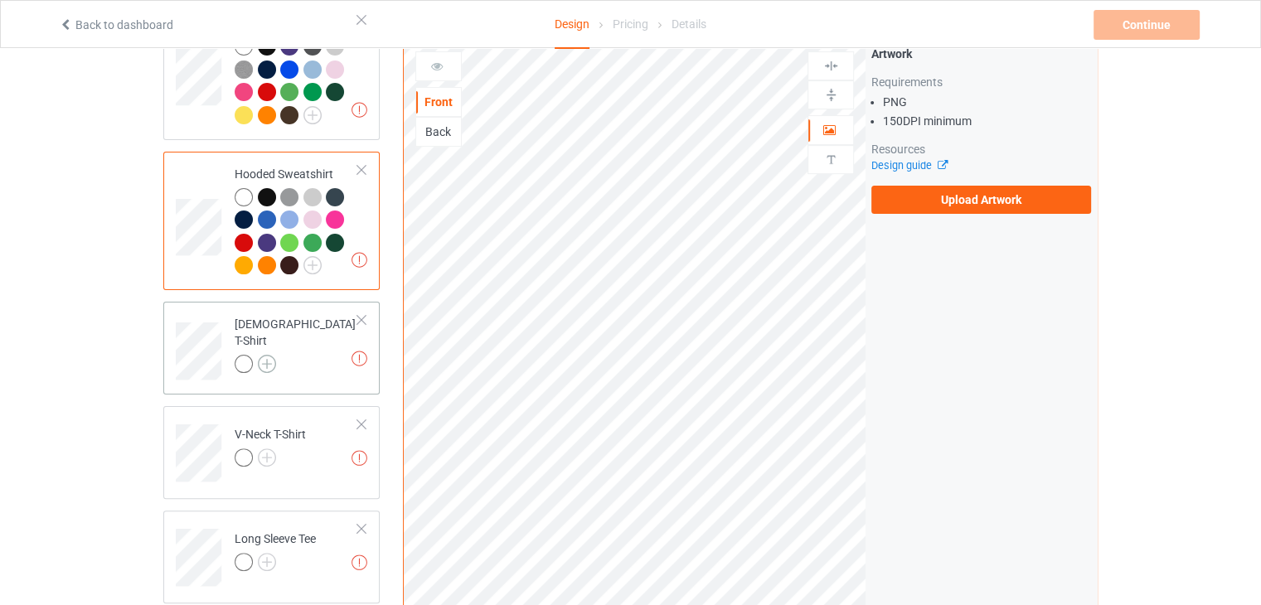
click at [259, 355] on img at bounding box center [267, 364] width 18 height 18
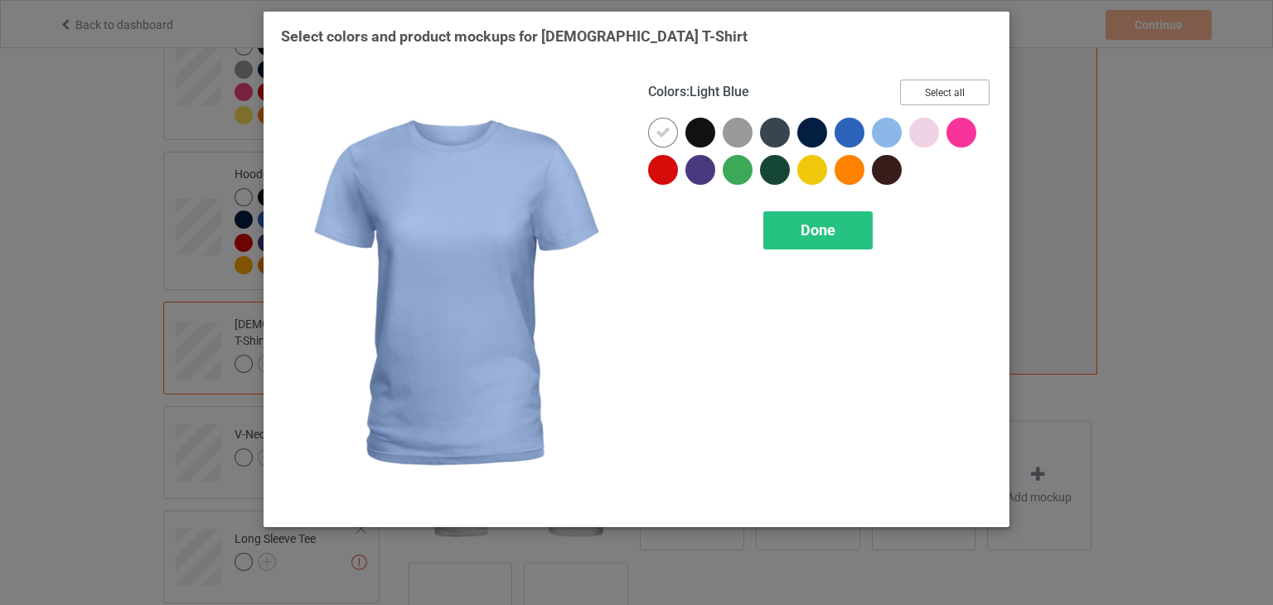
click at [948, 97] on button "Select all" at bounding box center [945, 93] width 90 height 26
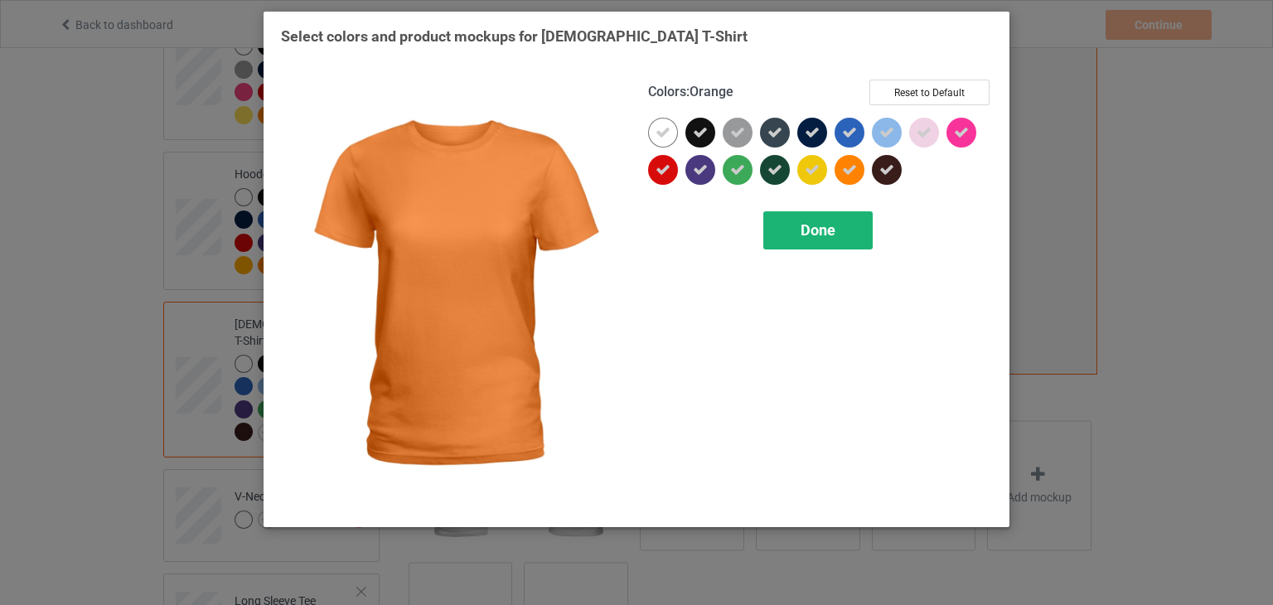
click at [829, 233] on span "Done" at bounding box center [818, 229] width 35 height 17
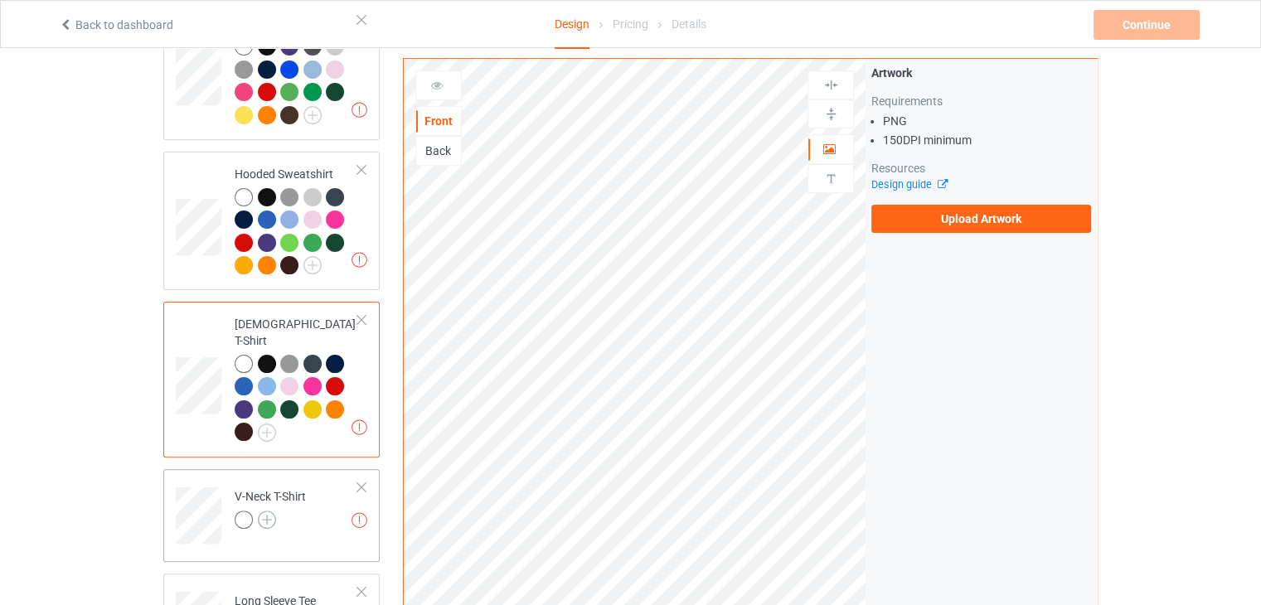
click at [268, 511] on img at bounding box center [267, 520] width 18 height 18
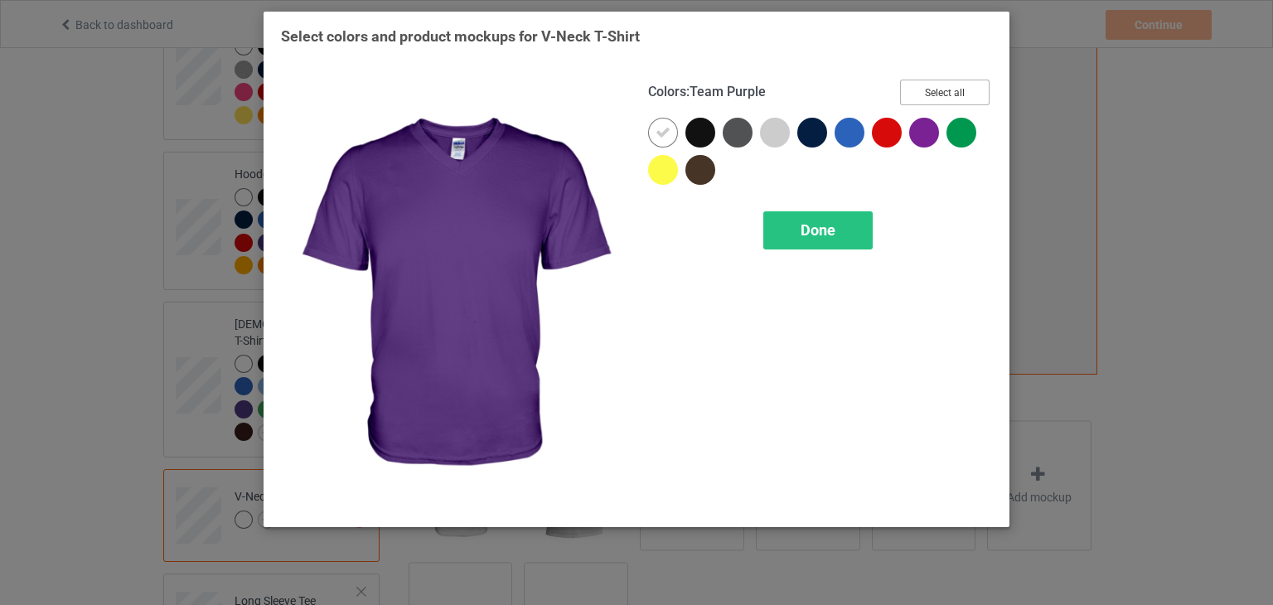
click at [955, 91] on button "Select all" at bounding box center [945, 93] width 90 height 26
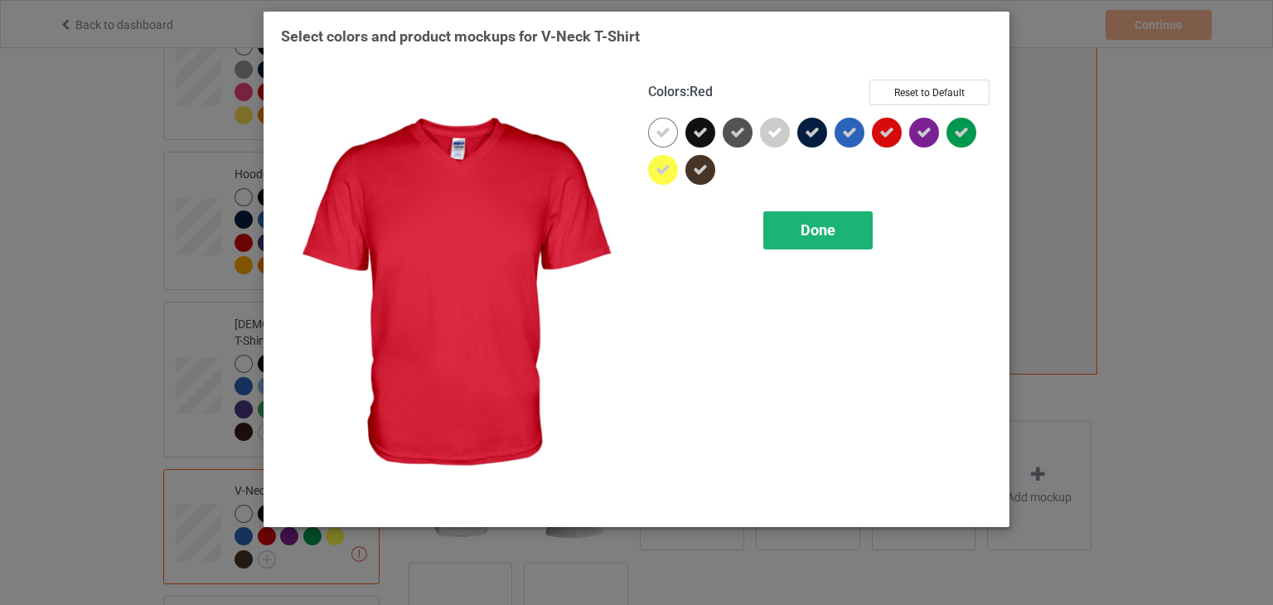
click at [848, 243] on div "Done" at bounding box center [818, 230] width 109 height 38
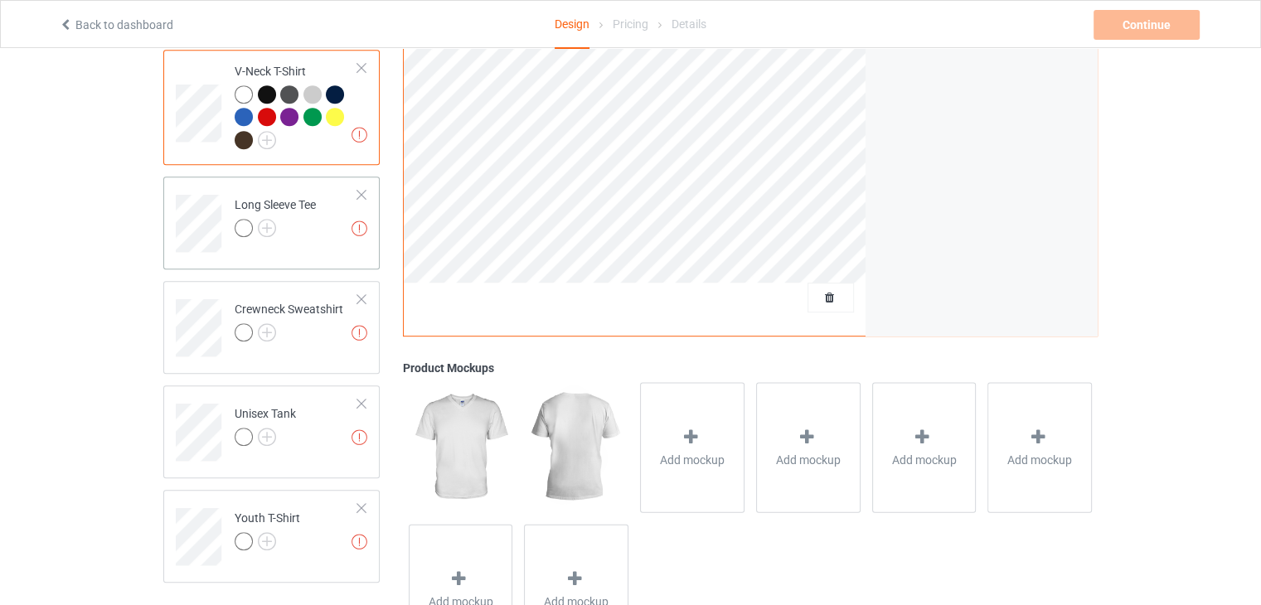
scroll to position [664, 0]
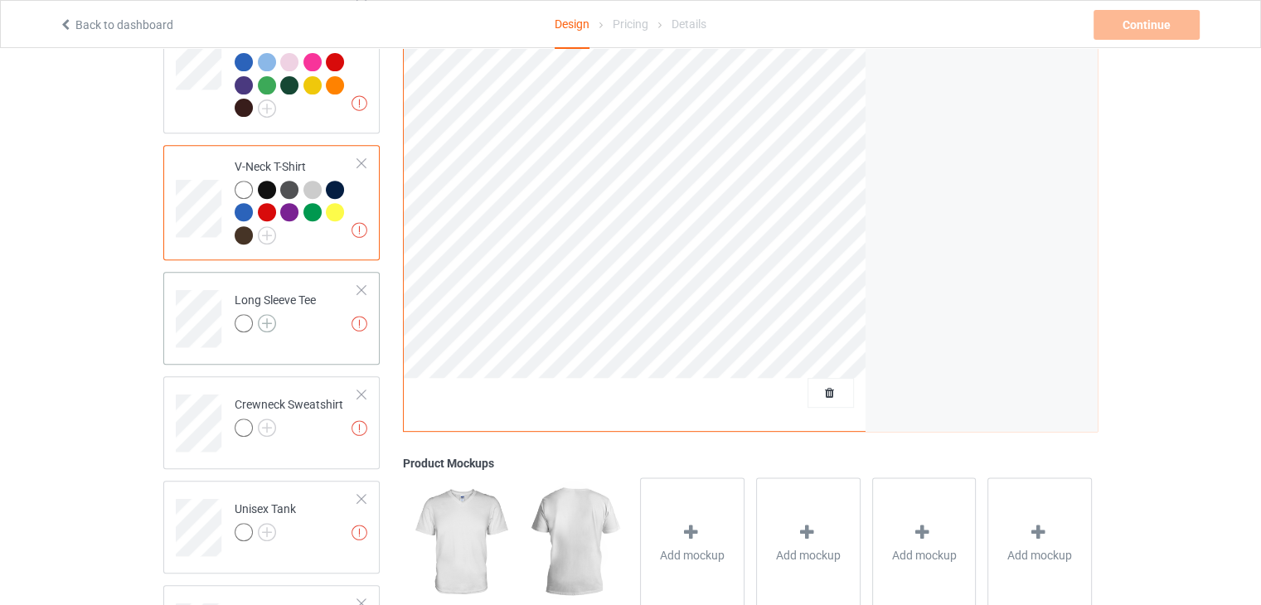
click at [258, 314] on img at bounding box center [267, 323] width 18 height 18
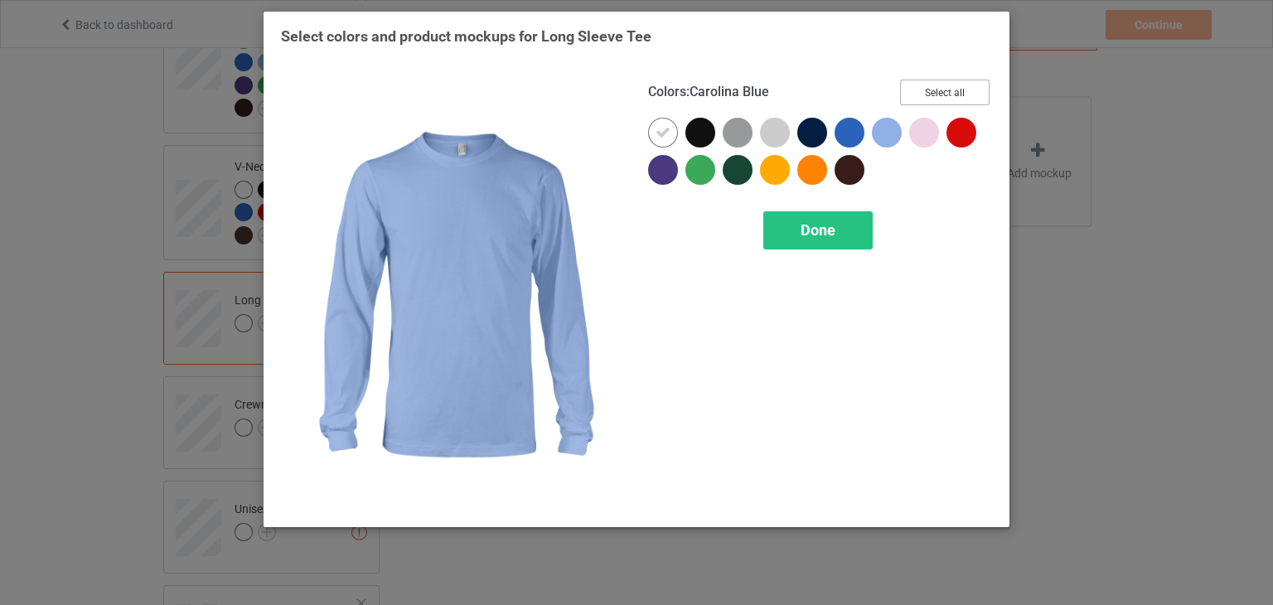
click at [919, 92] on button "Select all" at bounding box center [945, 93] width 90 height 26
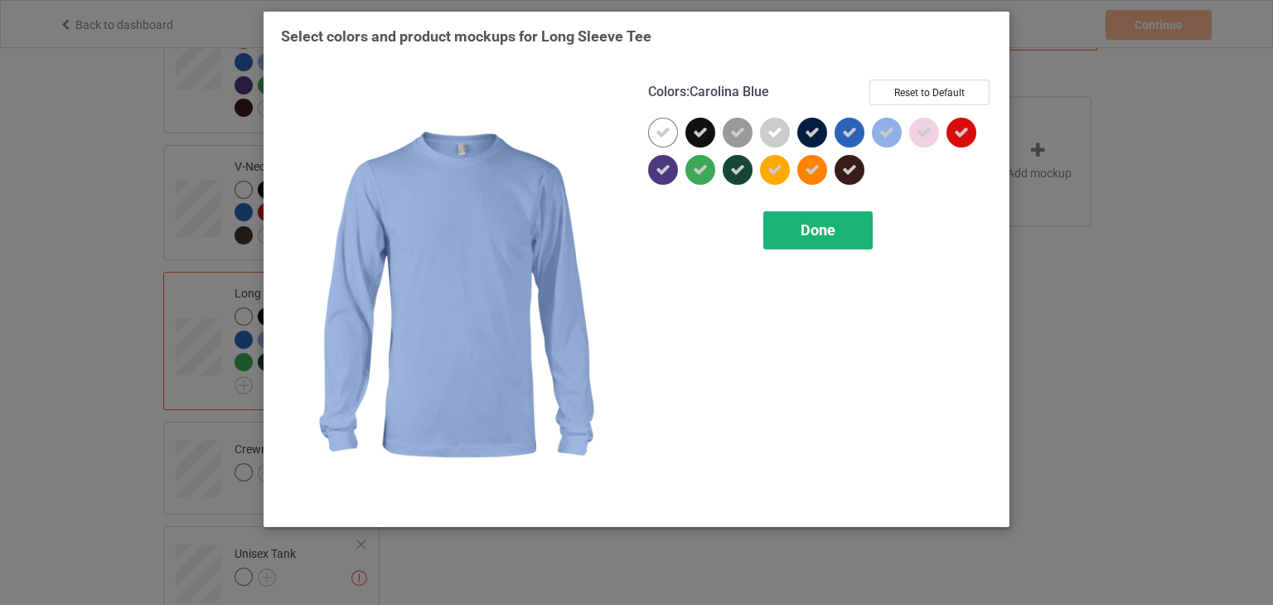
click at [816, 230] on span "Done" at bounding box center [818, 229] width 35 height 17
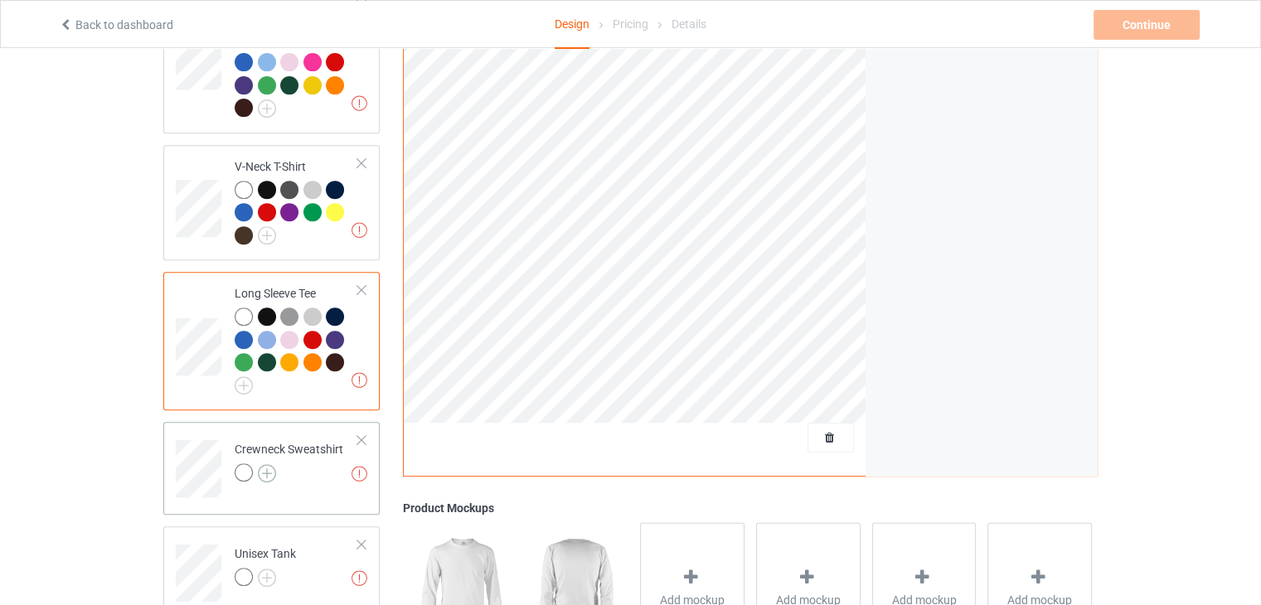
click at [261, 464] on img at bounding box center [267, 473] width 18 height 18
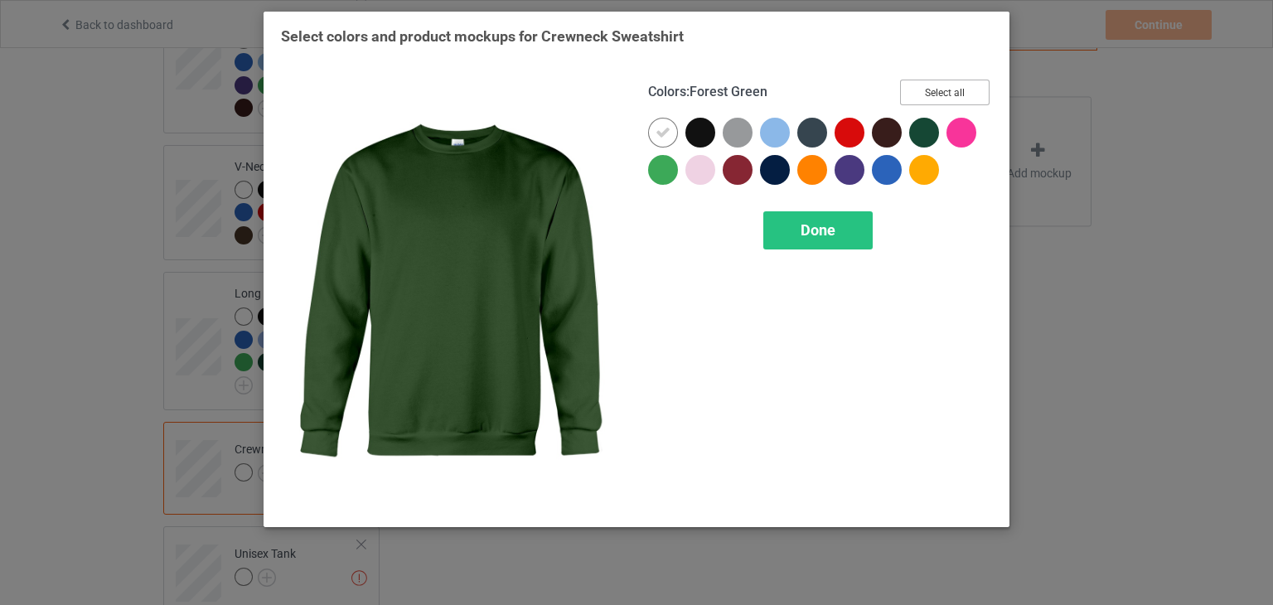
click at [954, 89] on button "Select all" at bounding box center [945, 93] width 90 height 26
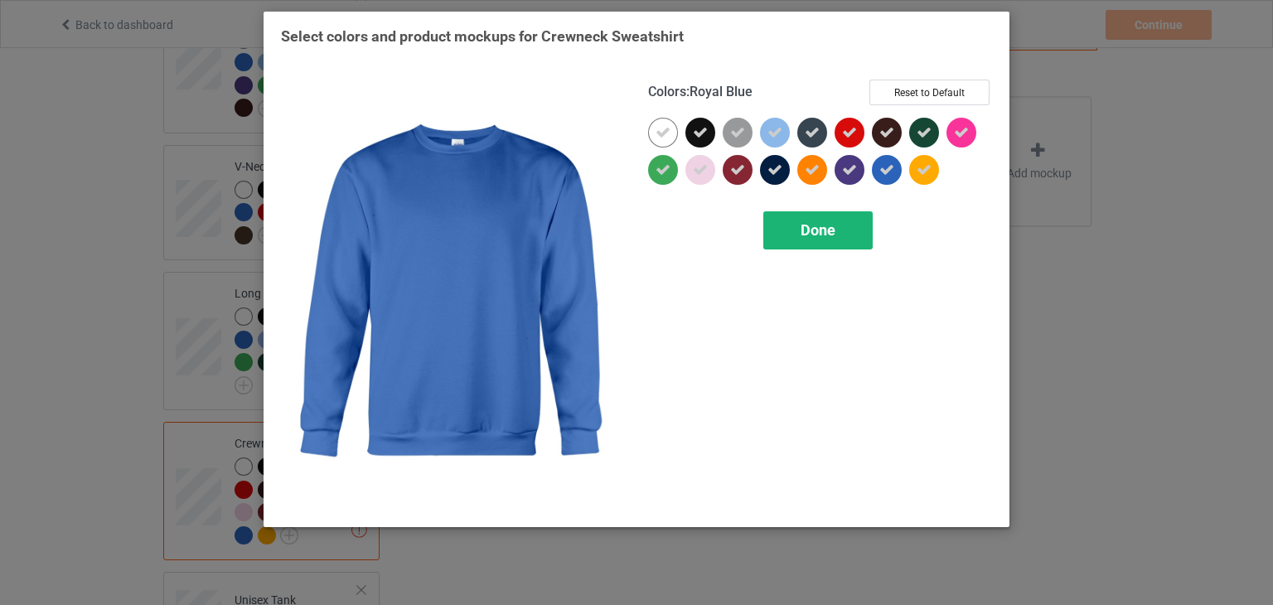
click at [834, 239] on div "Done" at bounding box center [818, 230] width 109 height 38
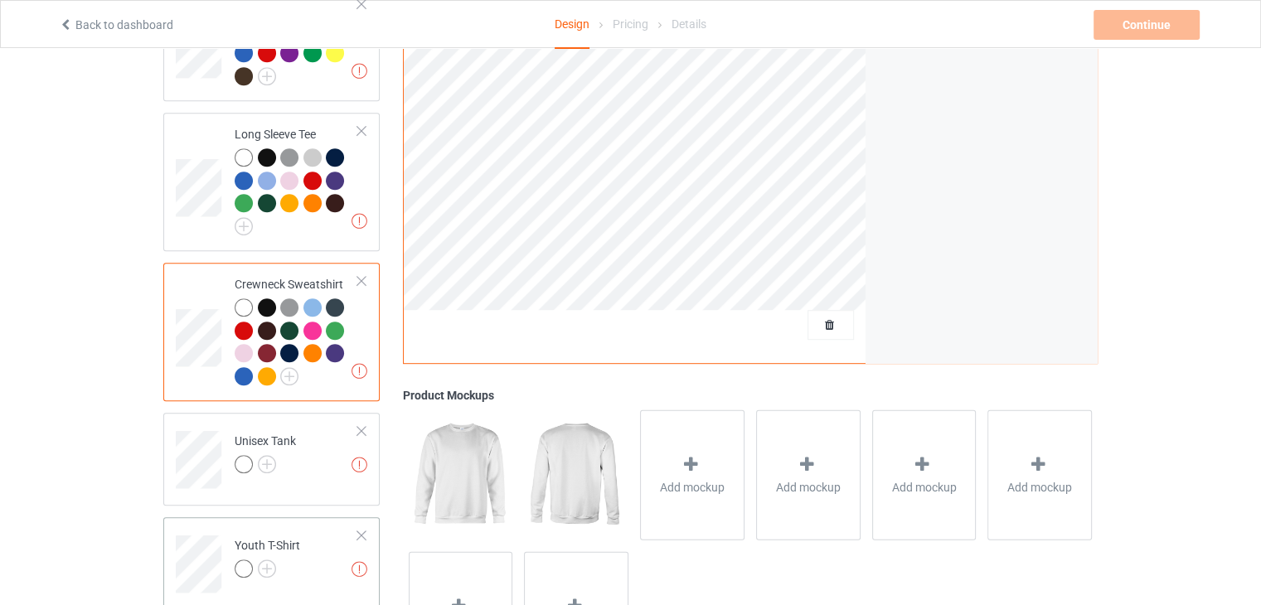
scroll to position [920, 0]
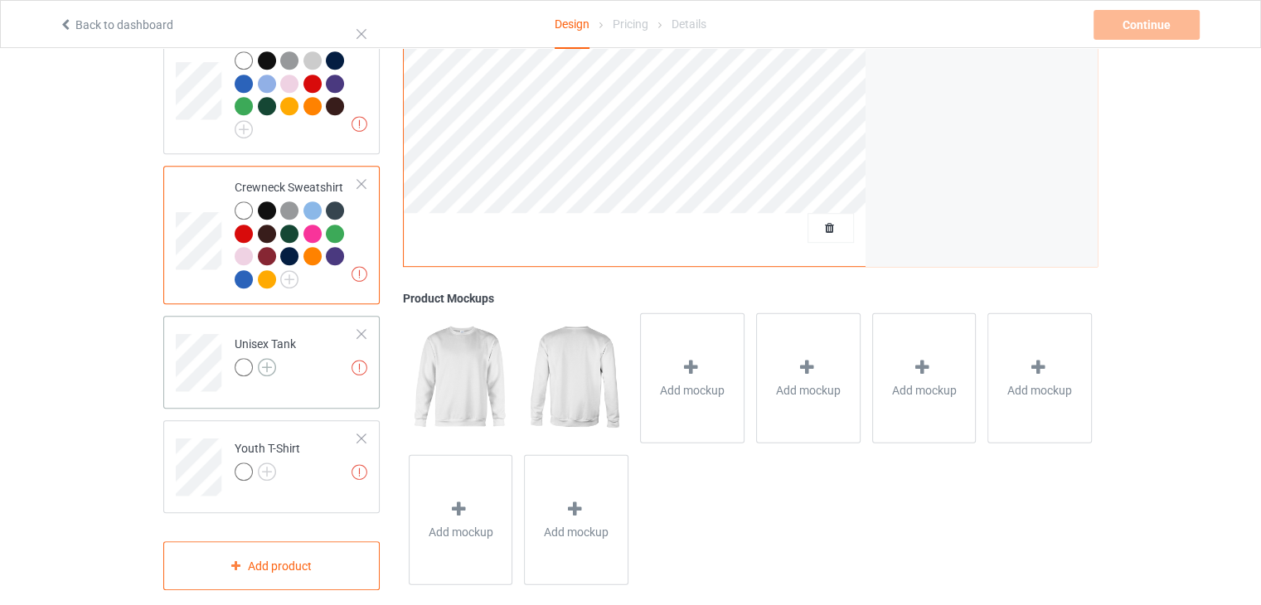
click at [263, 358] on img at bounding box center [267, 367] width 18 height 18
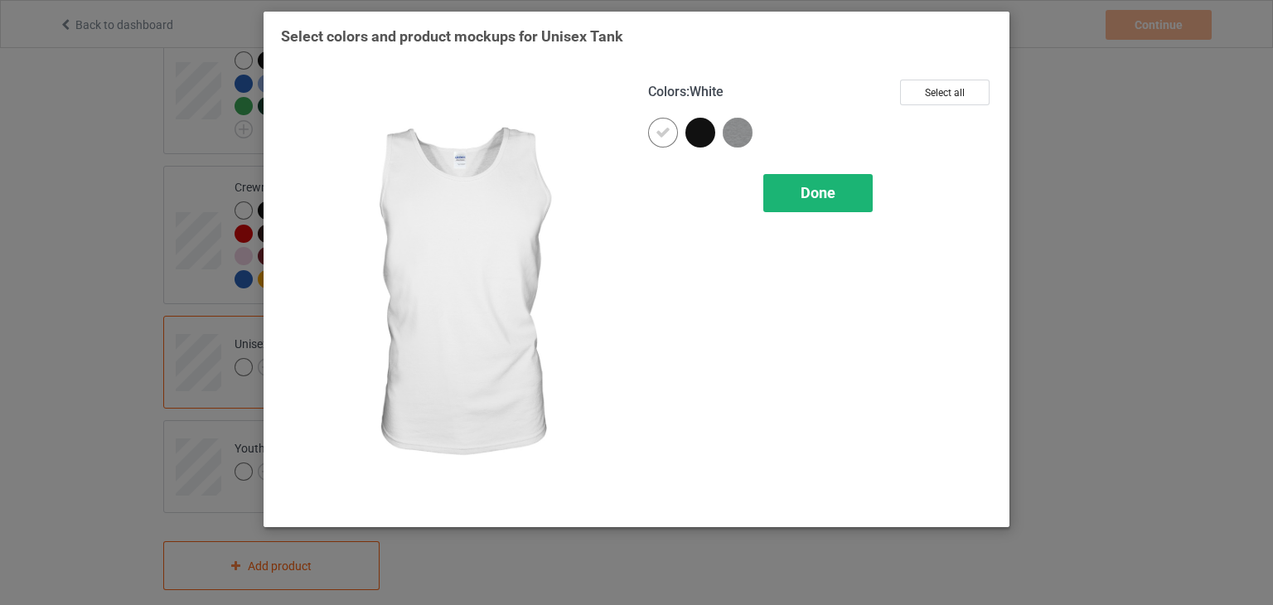
click at [815, 184] on span "Done" at bounding box center [818, 192] width 35 height 17
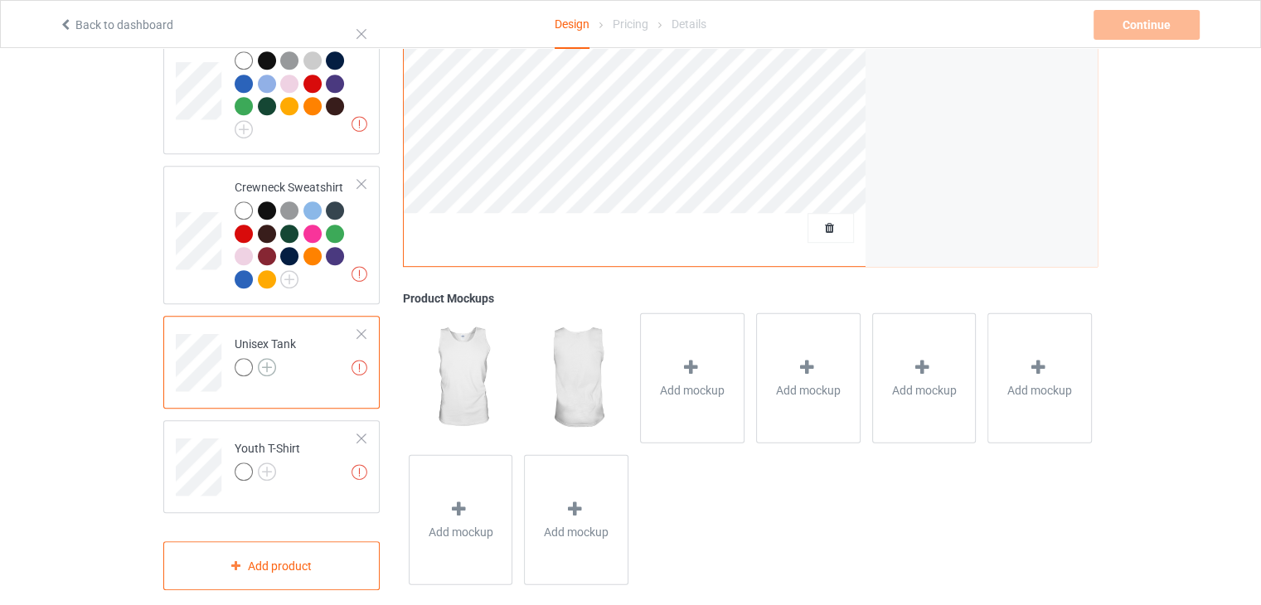
click at [264, 358] on img at bounding box center [267, 367] width 18 height 18
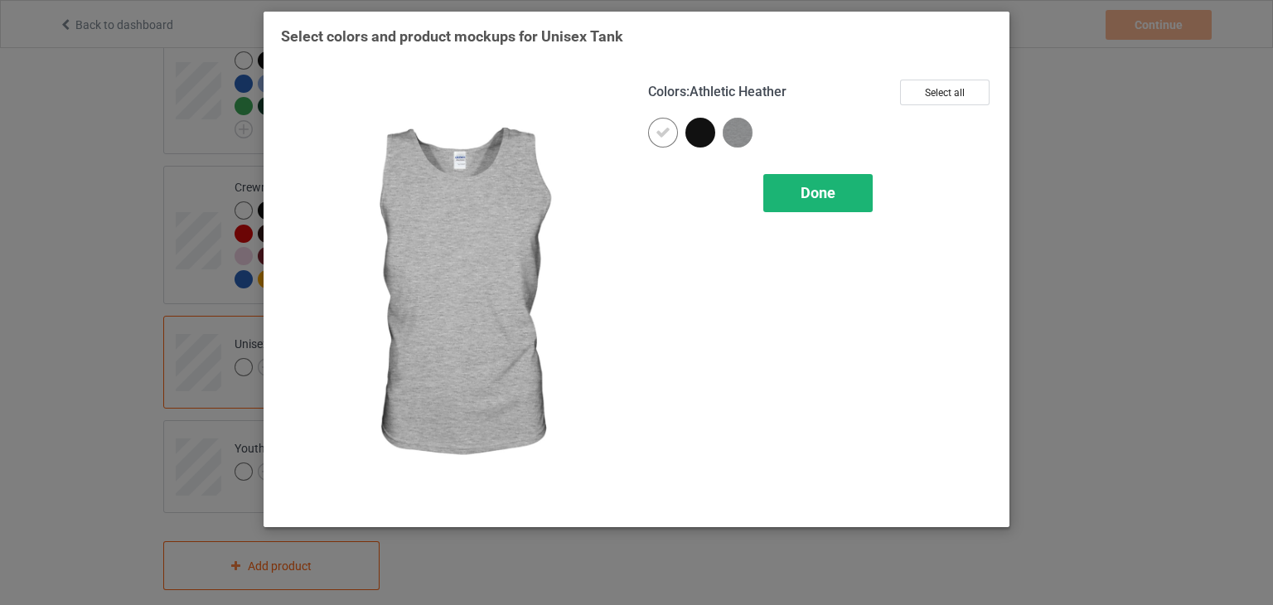
click at [820, 191] on span "Done" at bounding box center [818, 192] width 35 height 17
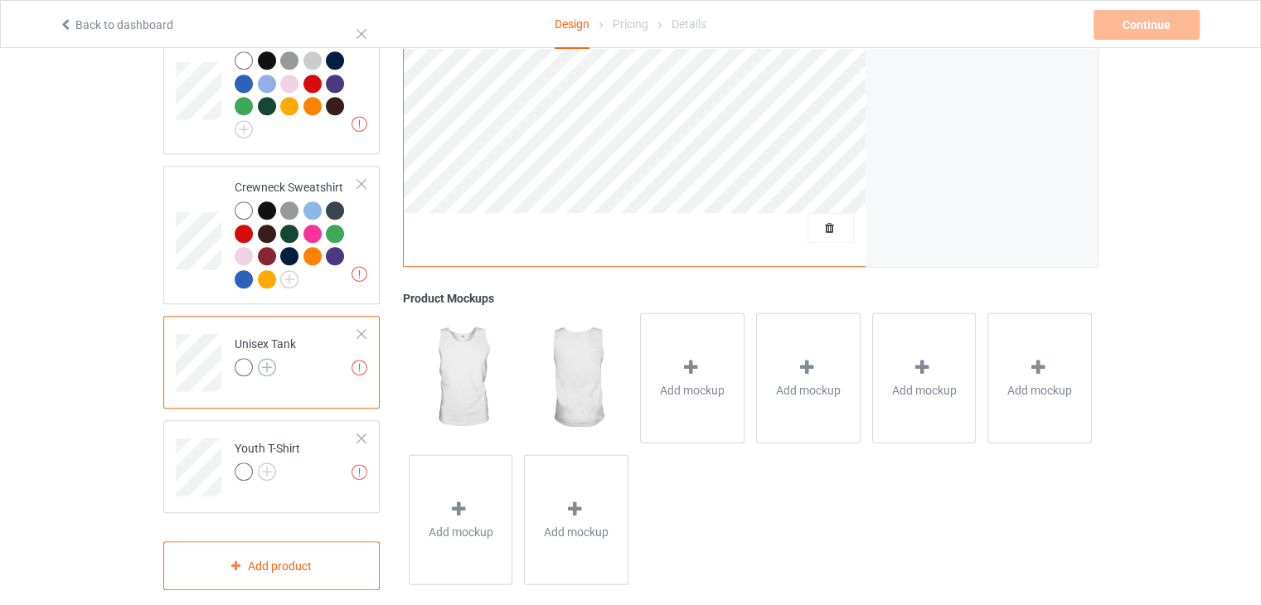
click at [269, 358] on img at bounding box center [267, 367] width 18 height 18
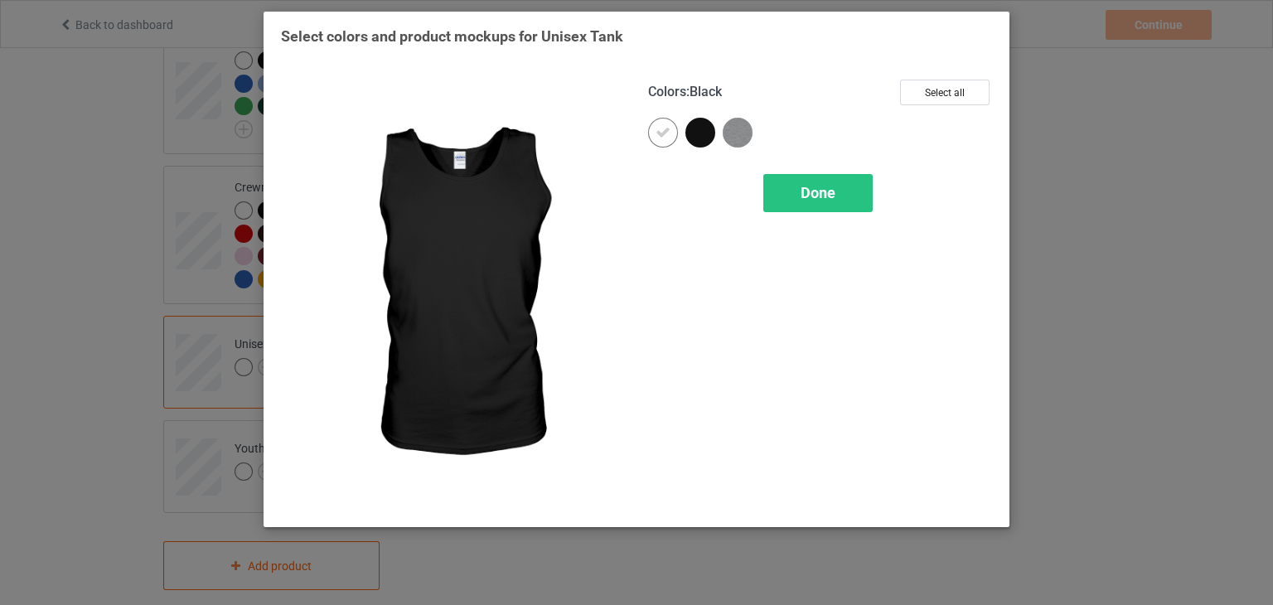
click at [698, 125] on div at bounding box center [701, 133] width 30 height 30
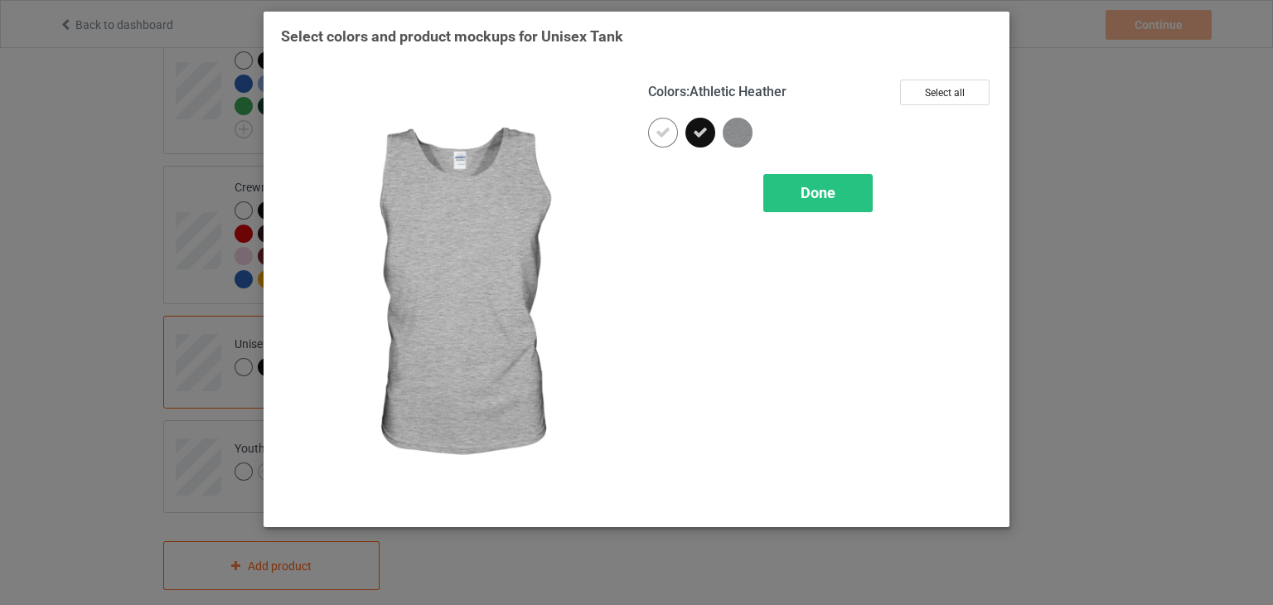
drag, startPoint x: 740, startPoint y: 128, endPoint x: 773, endPoint y: 196, distance: 75.3
click at [740, 130] on img at bounding box center [738, 133] width 30 height 30
click at [786, 206] on div "Done" at bounding box center [818, 193] width 109 height 38
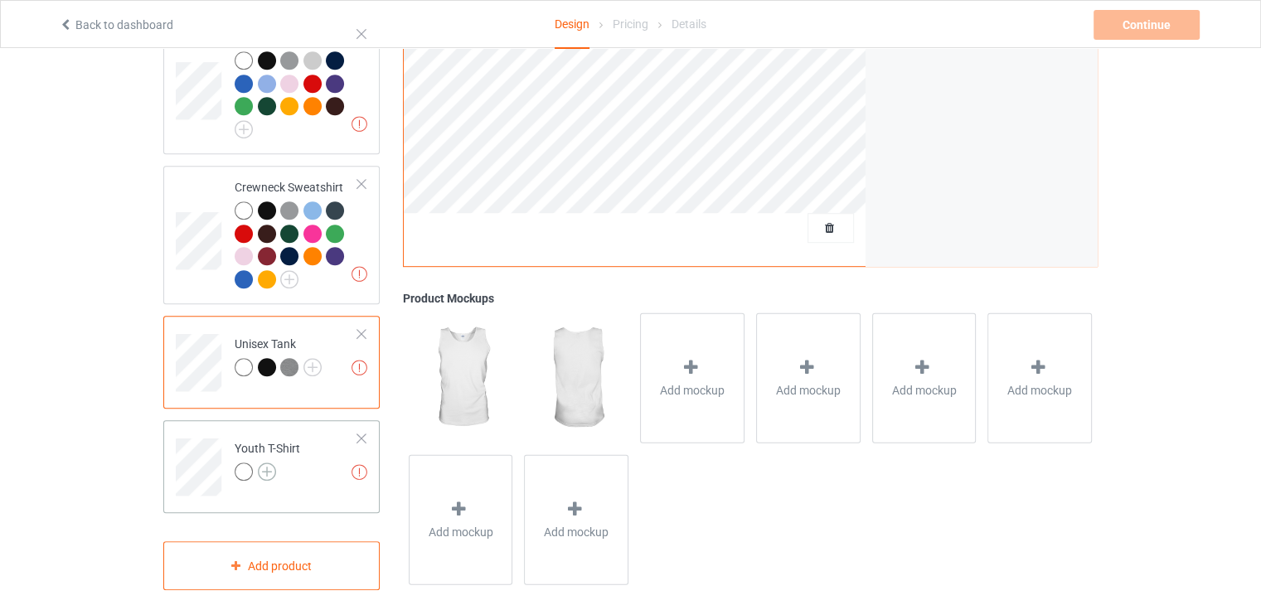
click at [268, 463] on img at bounding box center [267, 472] width 18 height 18
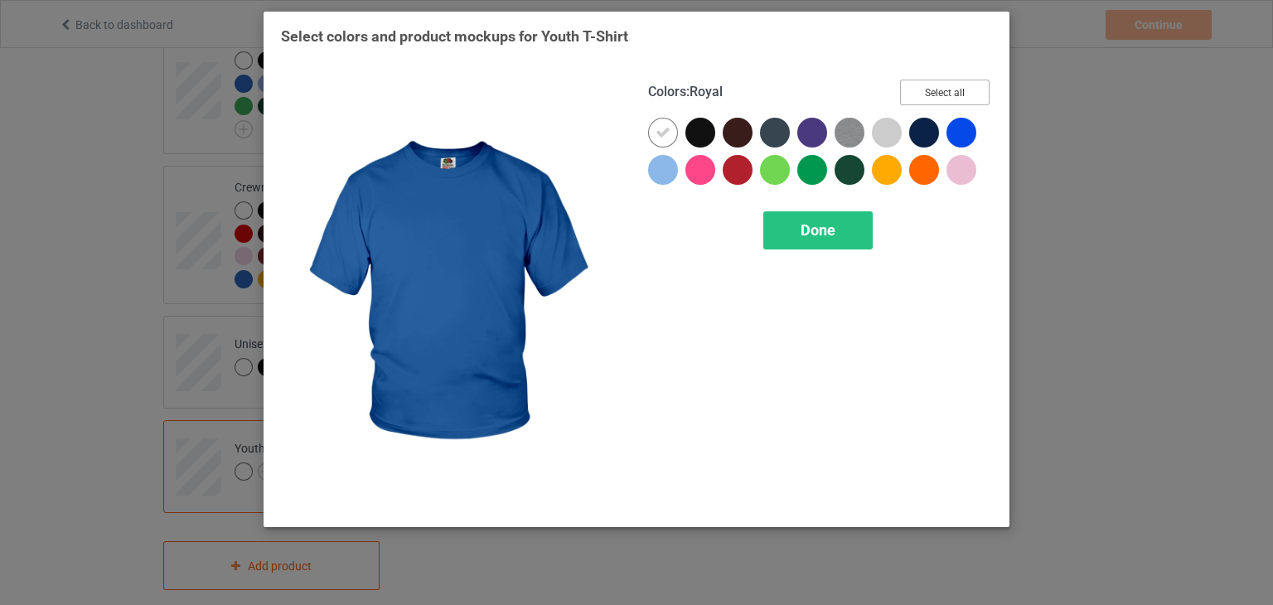
click at [963, 97] on button "Select all" at bounding box center [945, 93] width 90 height 26
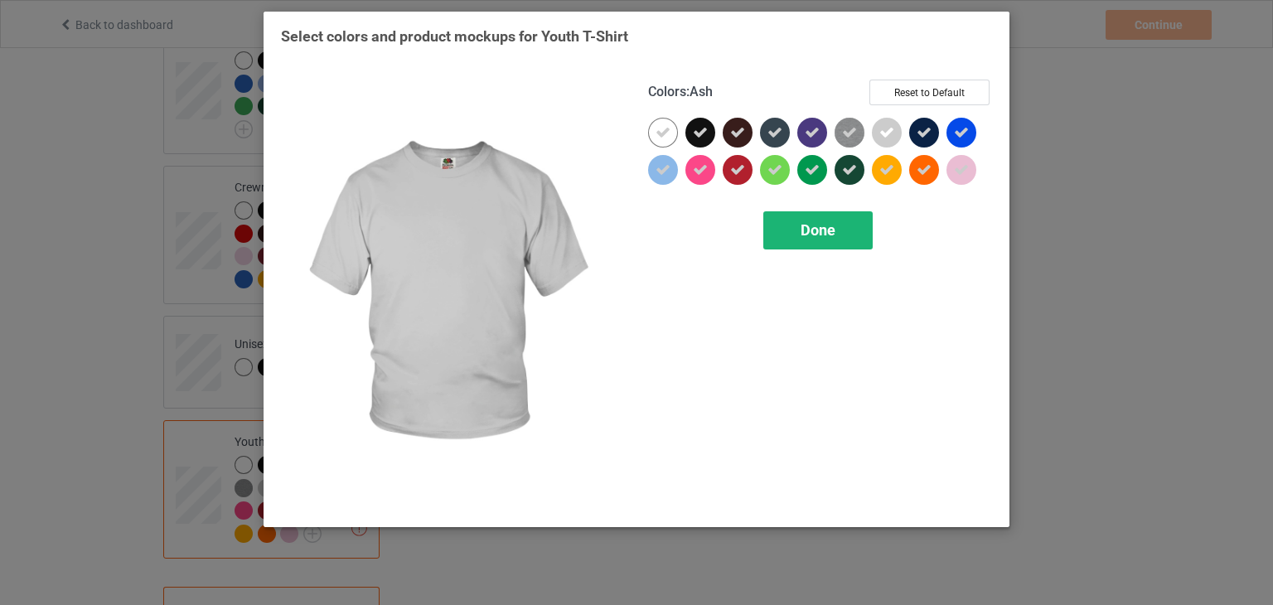
click at [810, 230] on span "Done" at bounding box center [818, 229] width 35 height 17
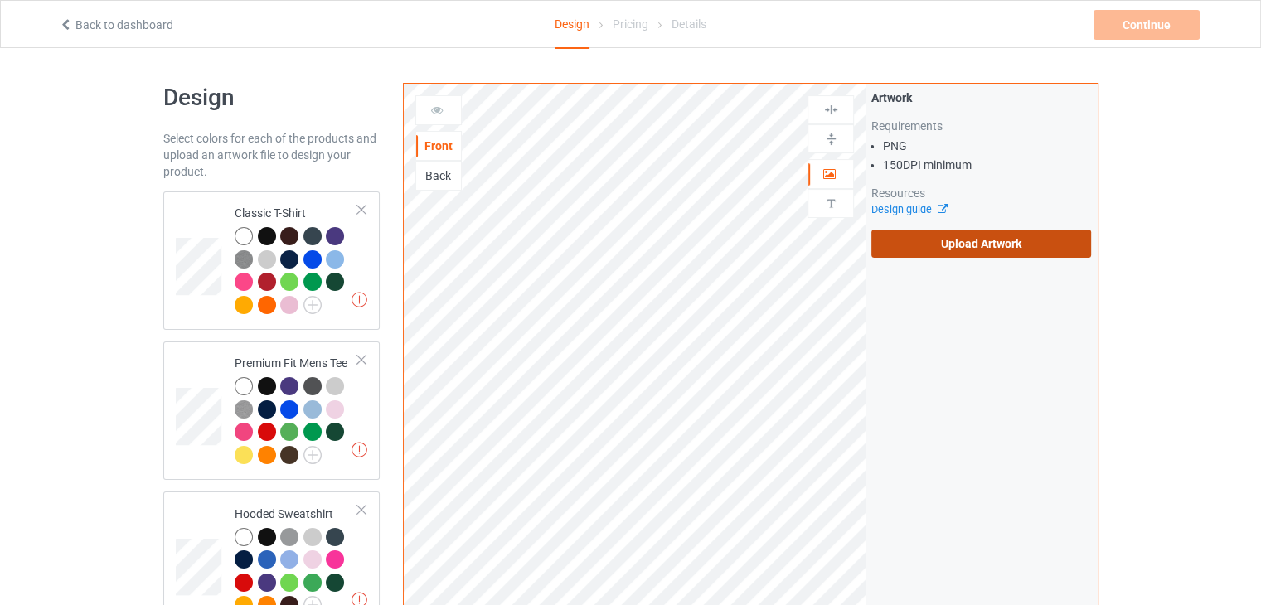
click at [944, 245] on label "Upload Artwork" at bounding box center [981, 244] width 220 height 28
click at [0, 0] on input "Upload Artwork" at bounding box center [0, 0] width 0 height 0
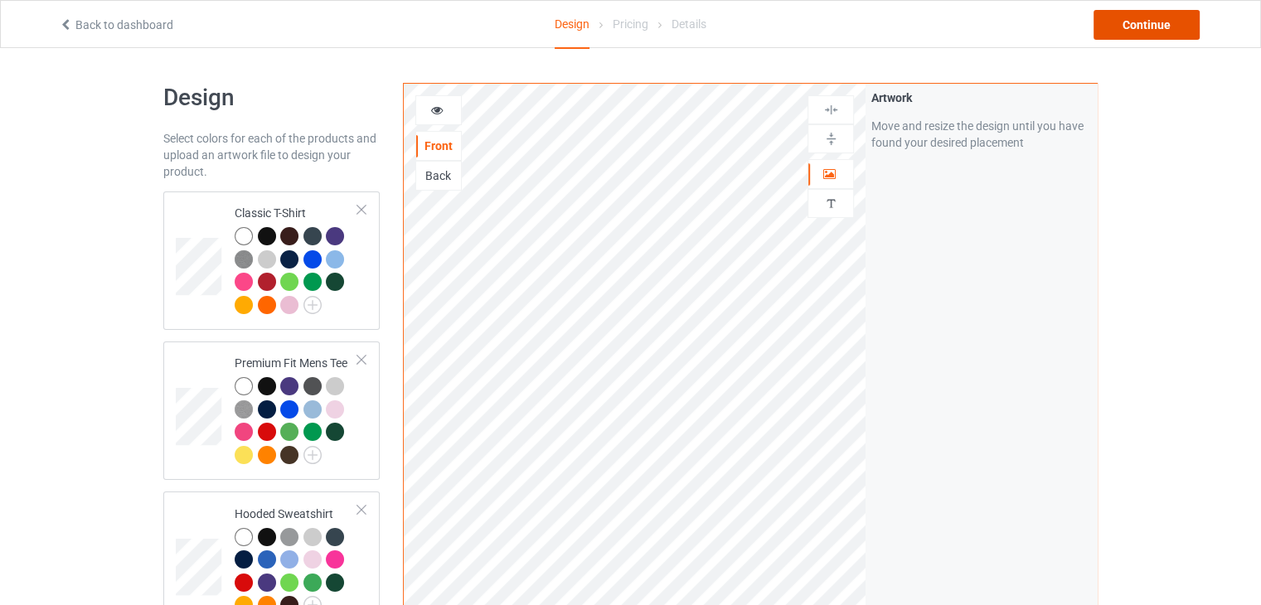
click at [1144, 30] on div "Continue" at bounding box center [1146, 25] width 106 height 30
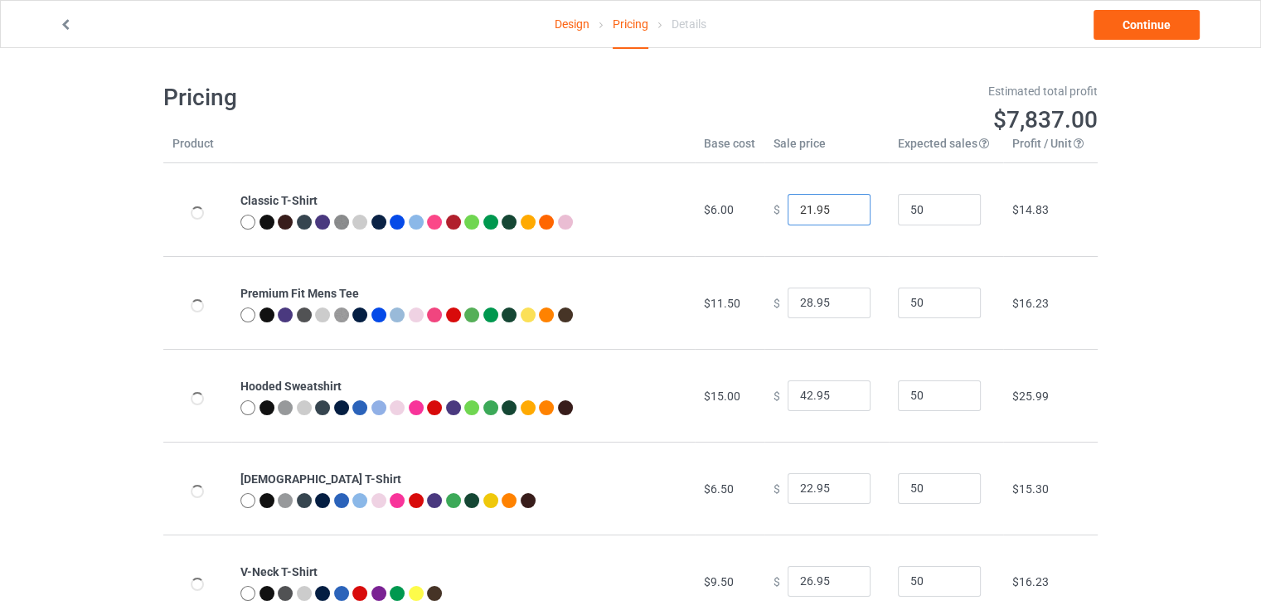
click at [842, 216] on input "21.95" at bounding box center [829, 210] width 83 height 32
click at [842, 216] on input "20.95" at bounding box center [829, 210] width 83 height 32
type input "19.95"
click at [842, 216] on input "19.95" at bounding box center [829, 210] width 83 height 32
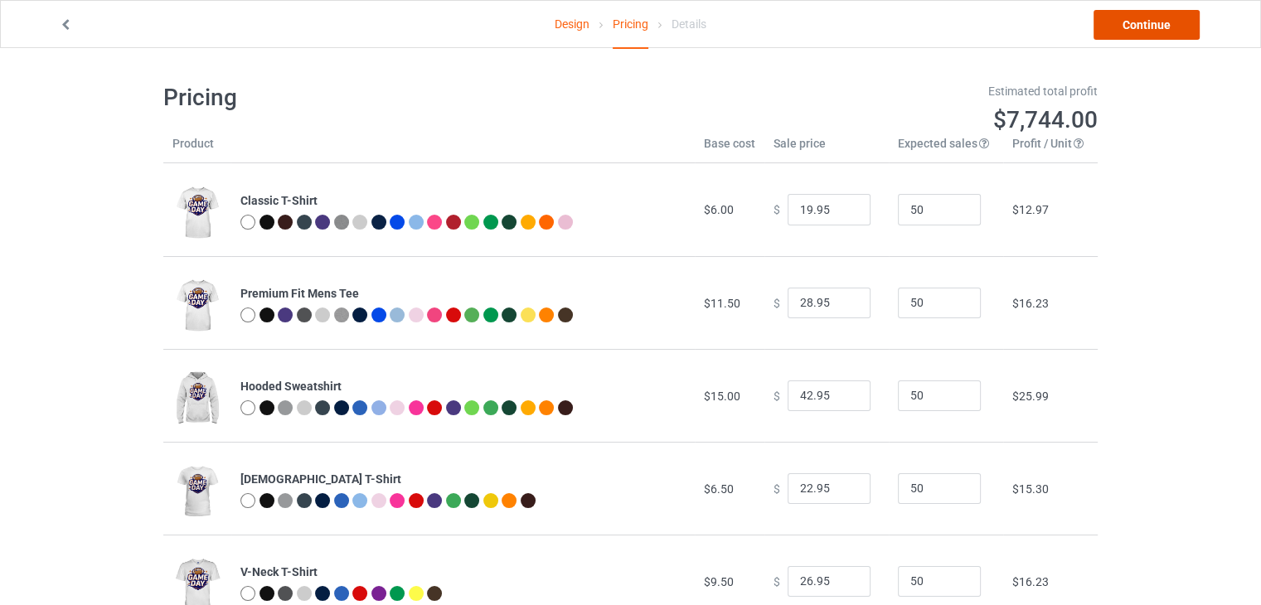
click at [1118, 29] on link "Continue" at bounding box center [1146, 25] width 106 height 30
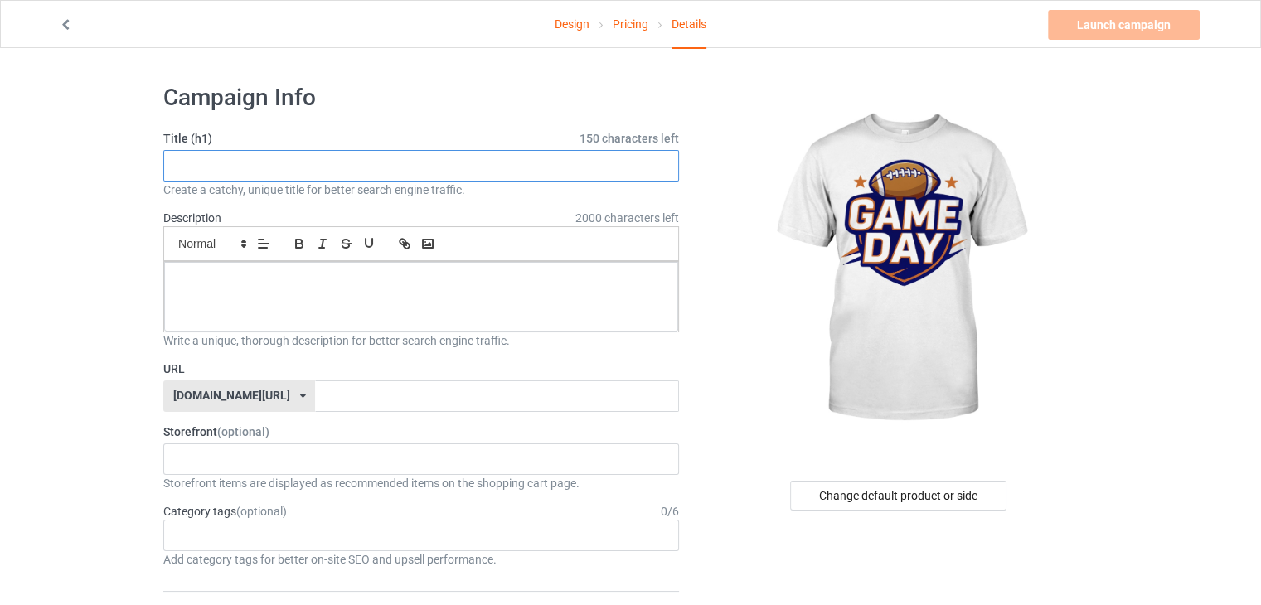
click at [295, 157] on input "text" at bounding box center [421, 166] width 516 height 32
paste input "Game Day Football Fan"
type input "Game Day Football Fan"
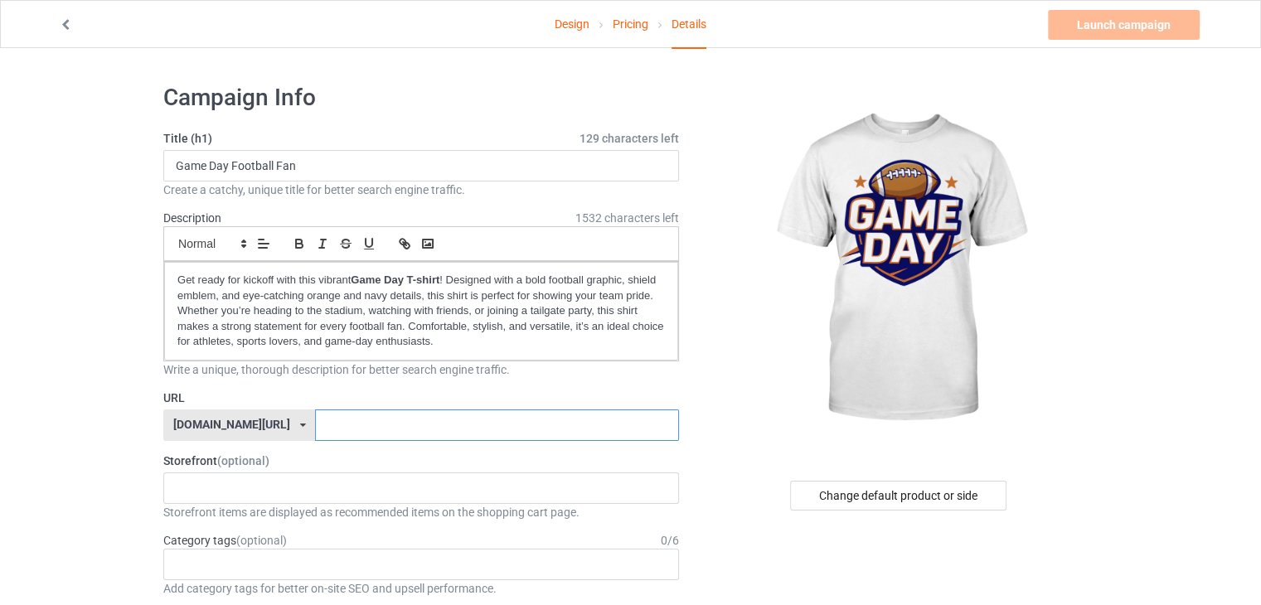
click at [315, 415] on input "text" at bounding box center [496, 426] width 363 height 32
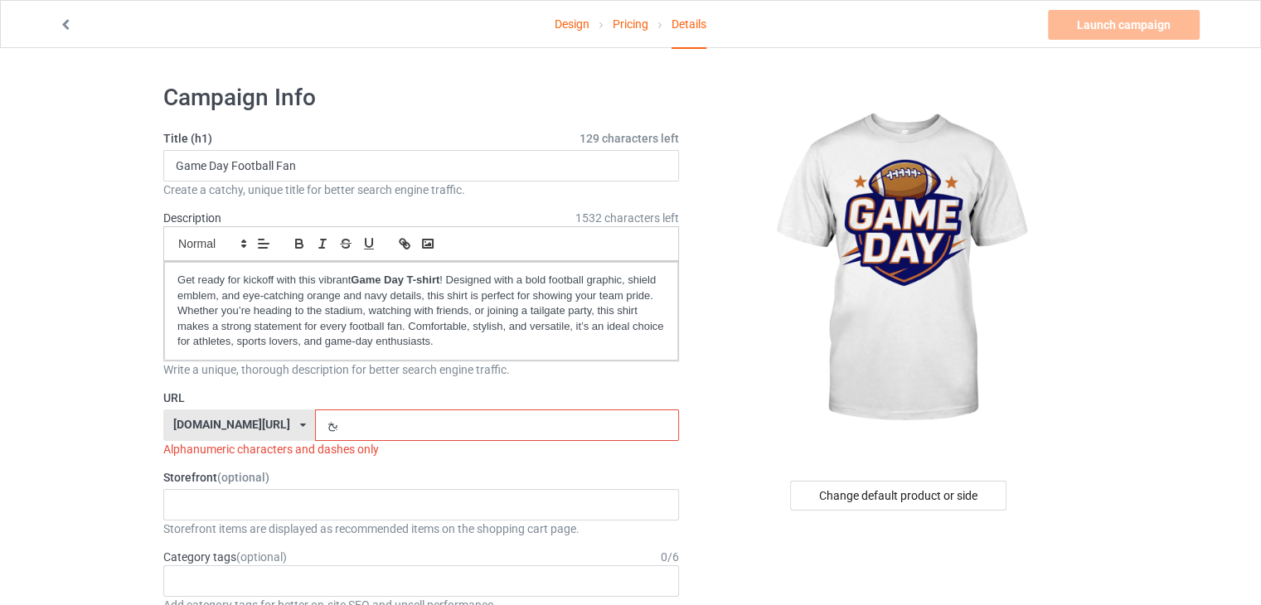
type input "ب"
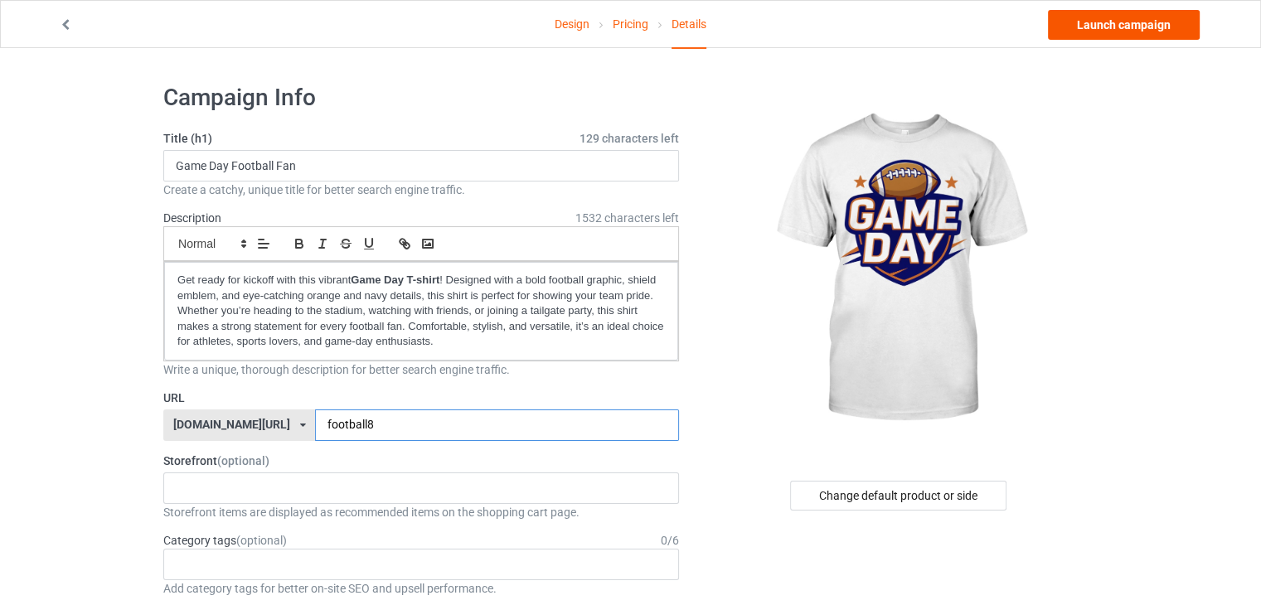
type input "football8"
click at [1105, 22] on link "Launch campaign" at bounding box center [1124, 25] width 152 height 30
